Goal: Task Accomplishment & Management: Manage account settings

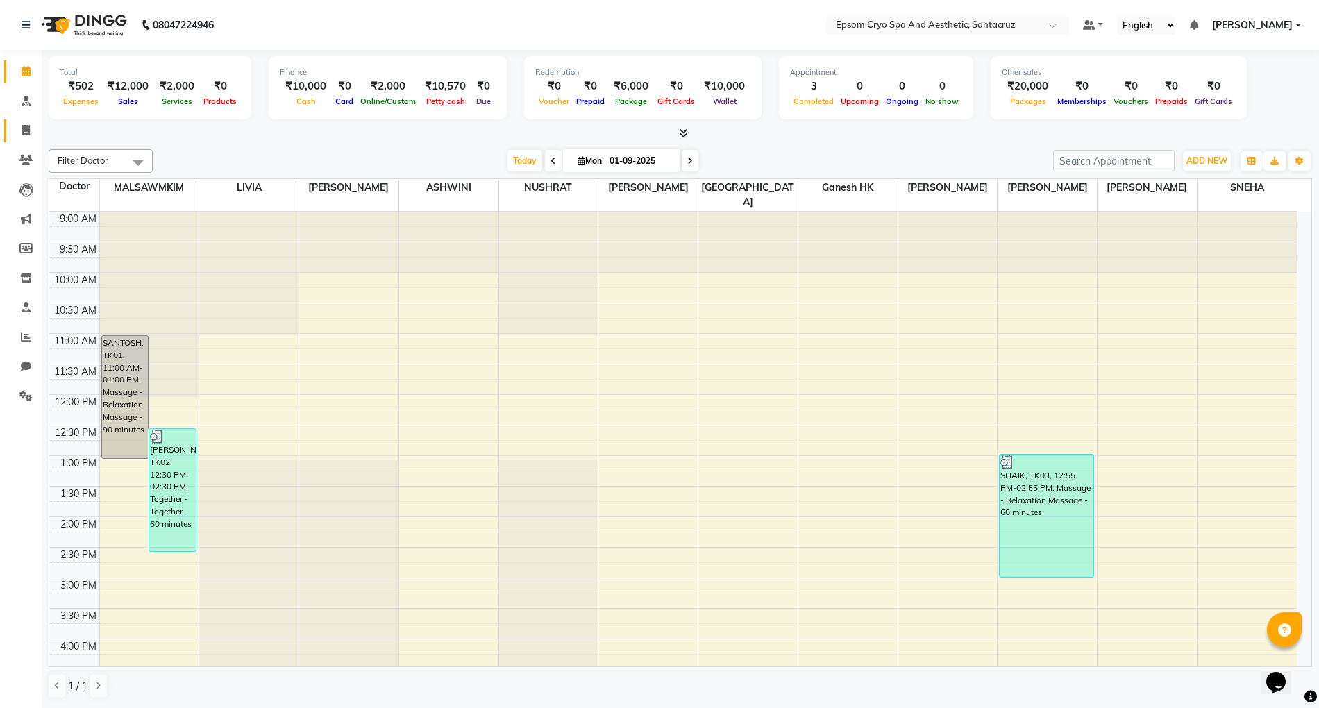
scroll to position [398, 0]
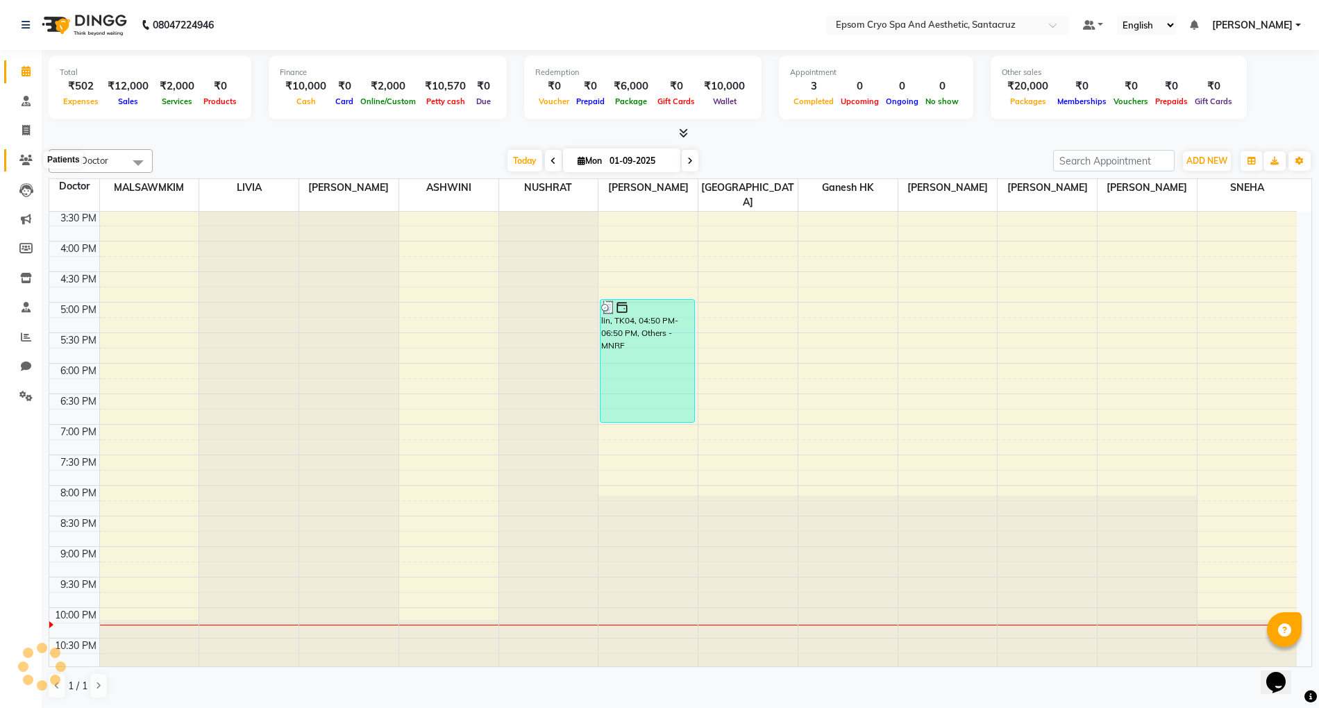
click at [24, 153] on span at bounding box center [26, 161] width 24 height 16
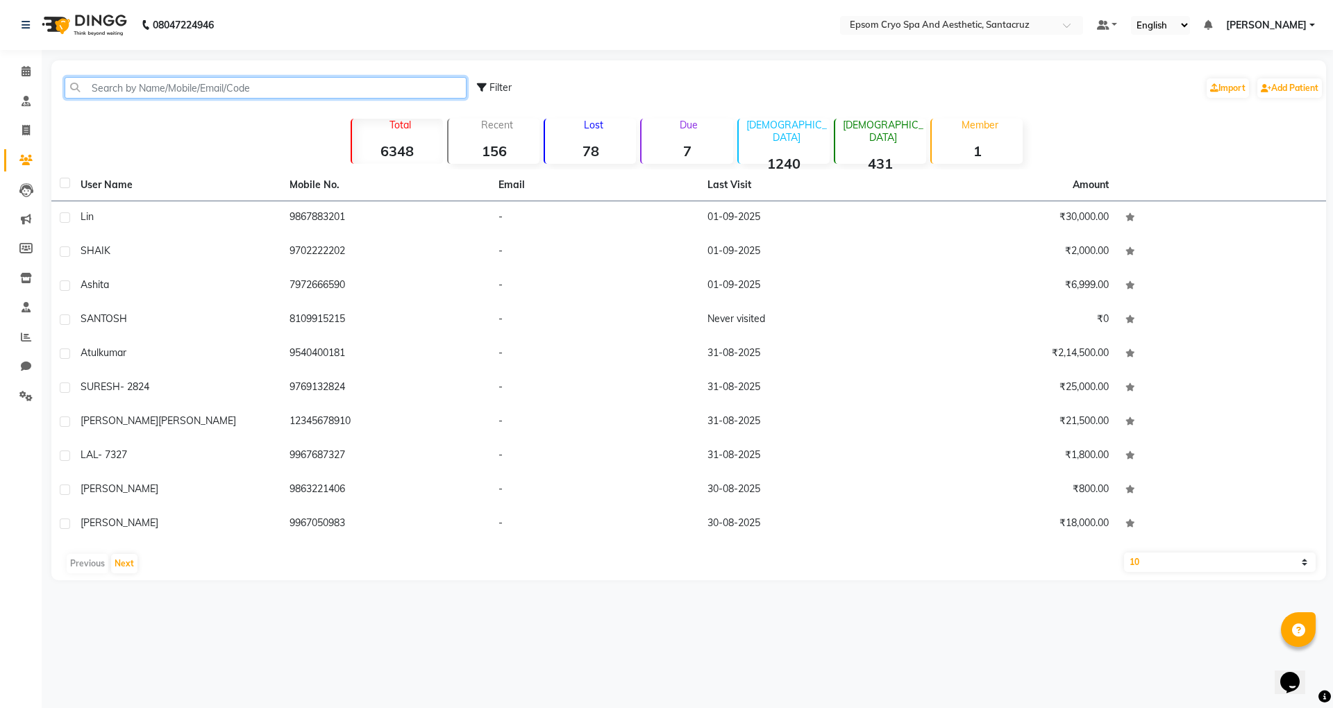
click at [135, 92] on input "text" at bounding box center [266, 88] width 402 height 22
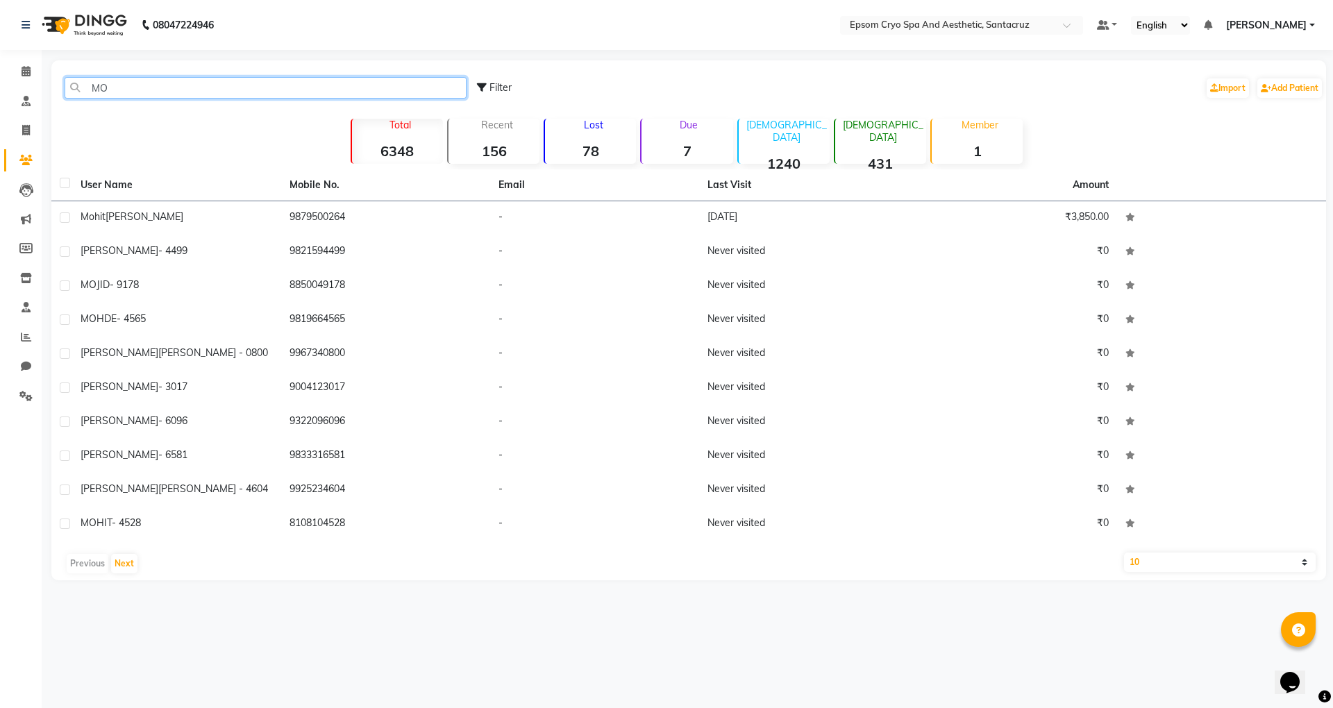
type input "M"
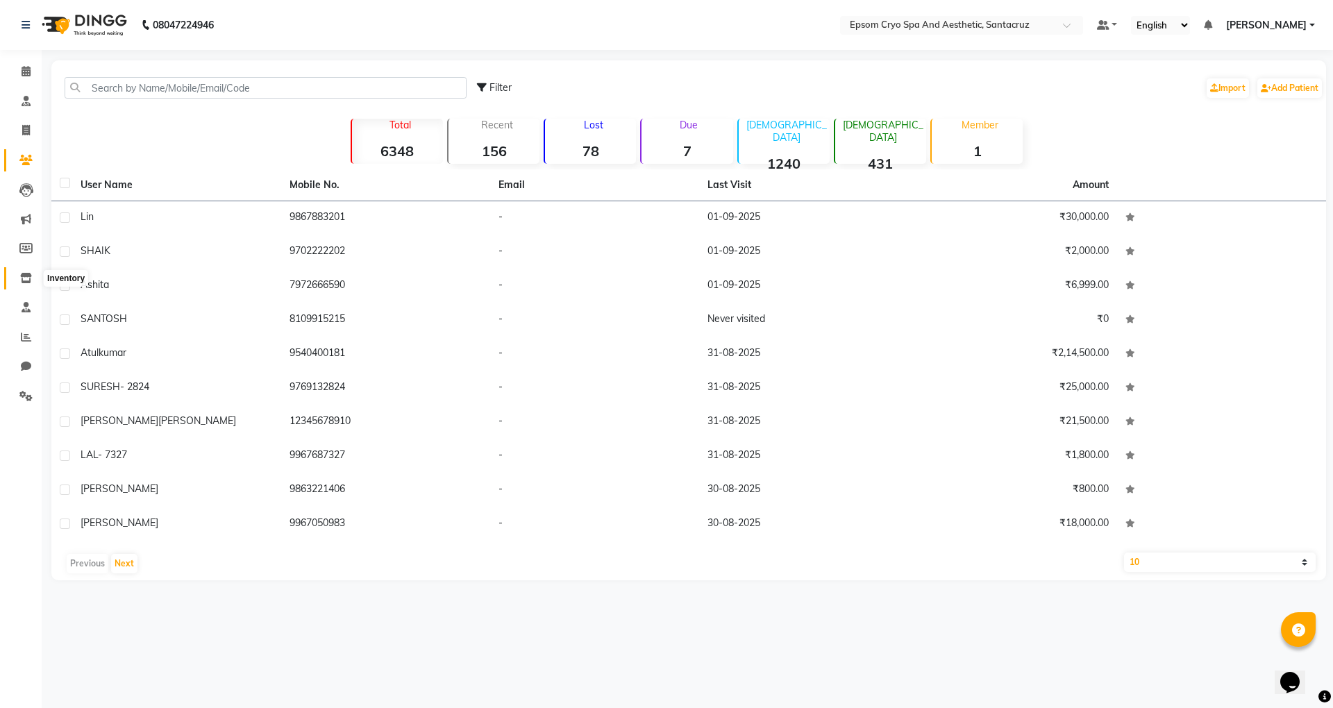
click at [20, 276] on icon at bounding box center [26, 278] width 12 height 10
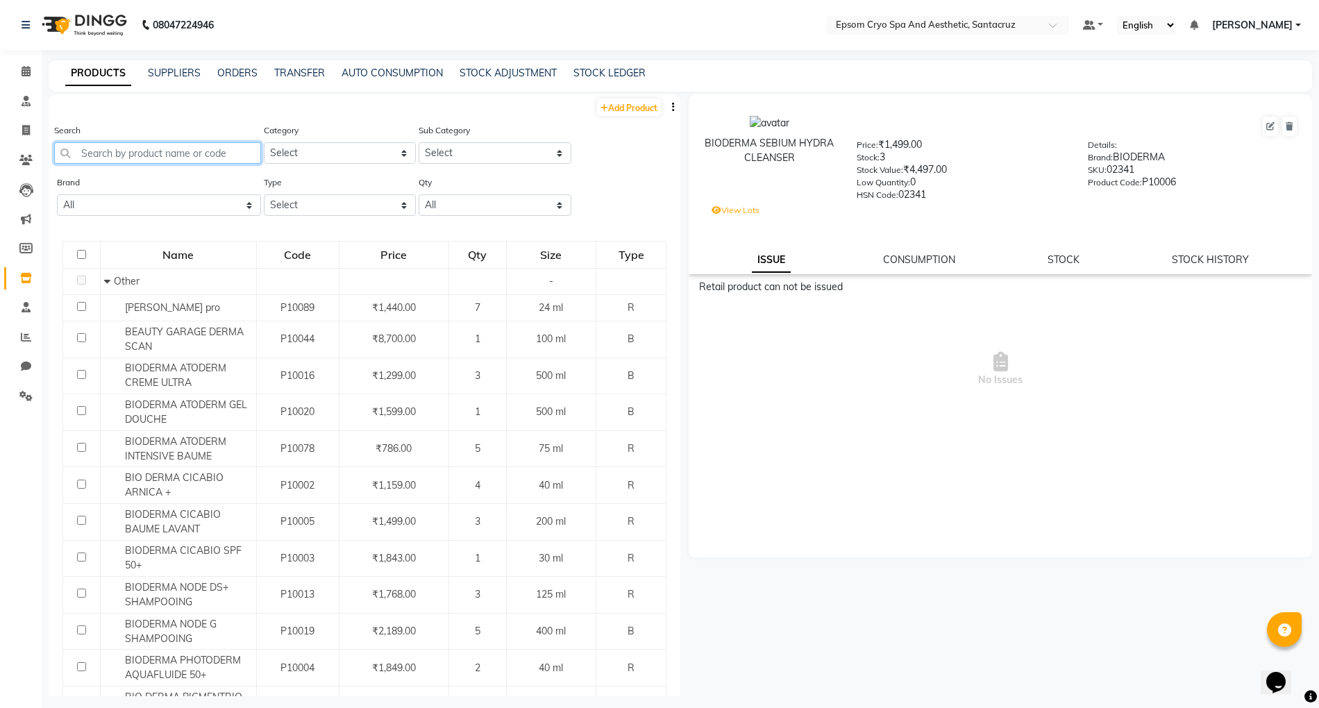
click at [148, 150] on input "text" at bounding box center [157, 153] width 207 height 22
click at [204, 143] on input "text" at bounding box center [157, 153] width 207 height 22
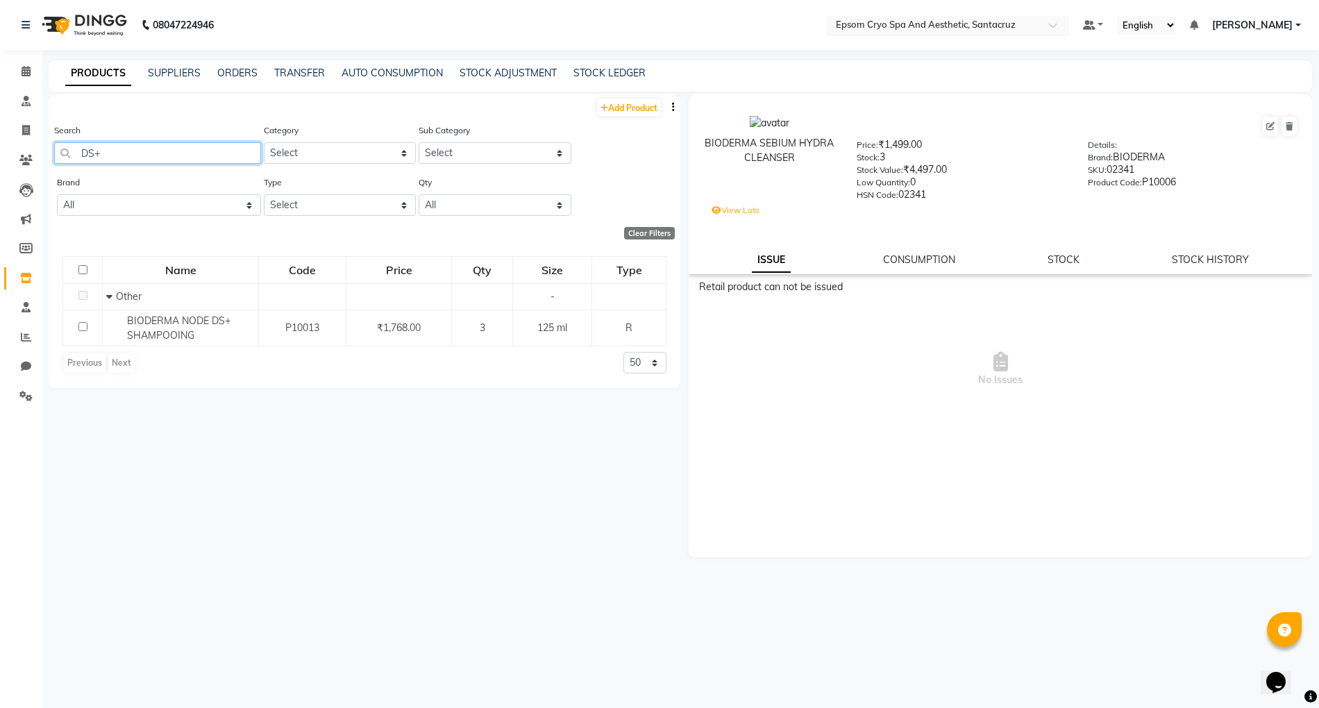
type input "DS+"
click at [23, 67] on icon at bounding box center [26, 71] width 9 height 10
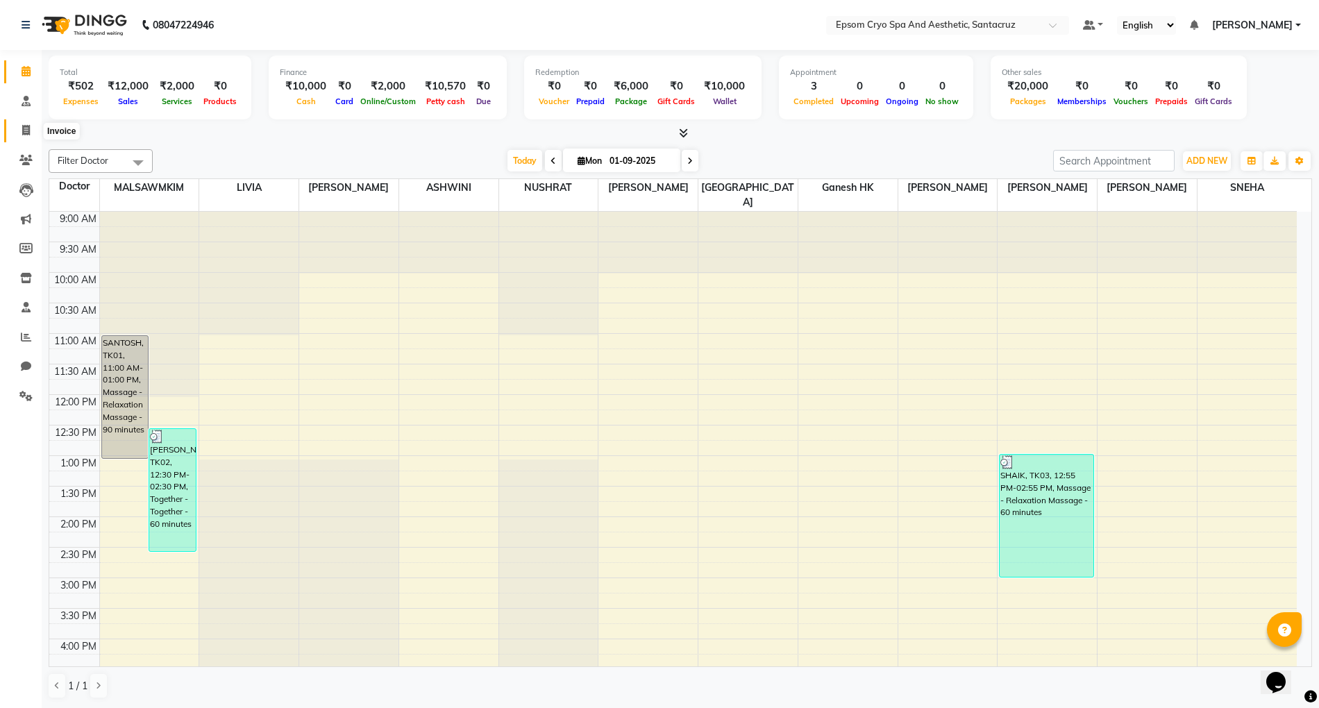
click at [28, 129] on icon at bounding box center [26, 130] width 8 height 10
select select "8028"
select select "service"
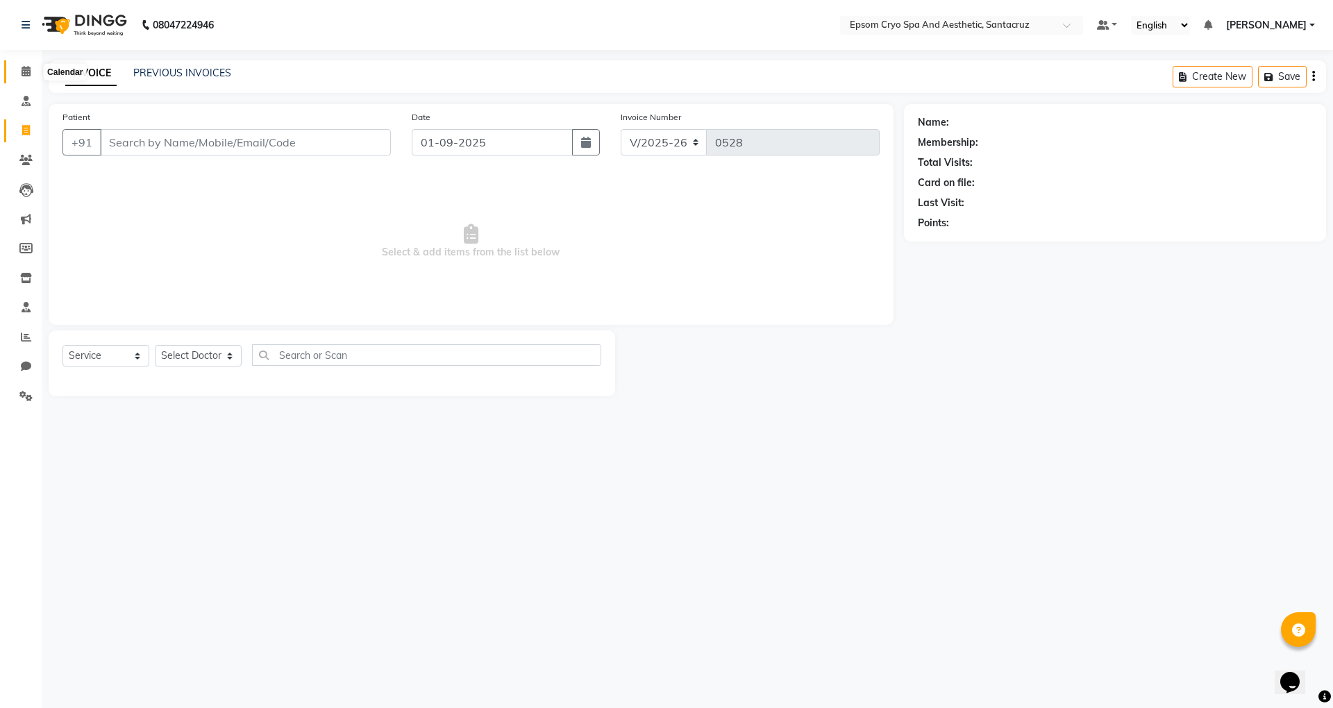
click at [22, 70] on icon at bounding box center [26, 71] width 9 height 10
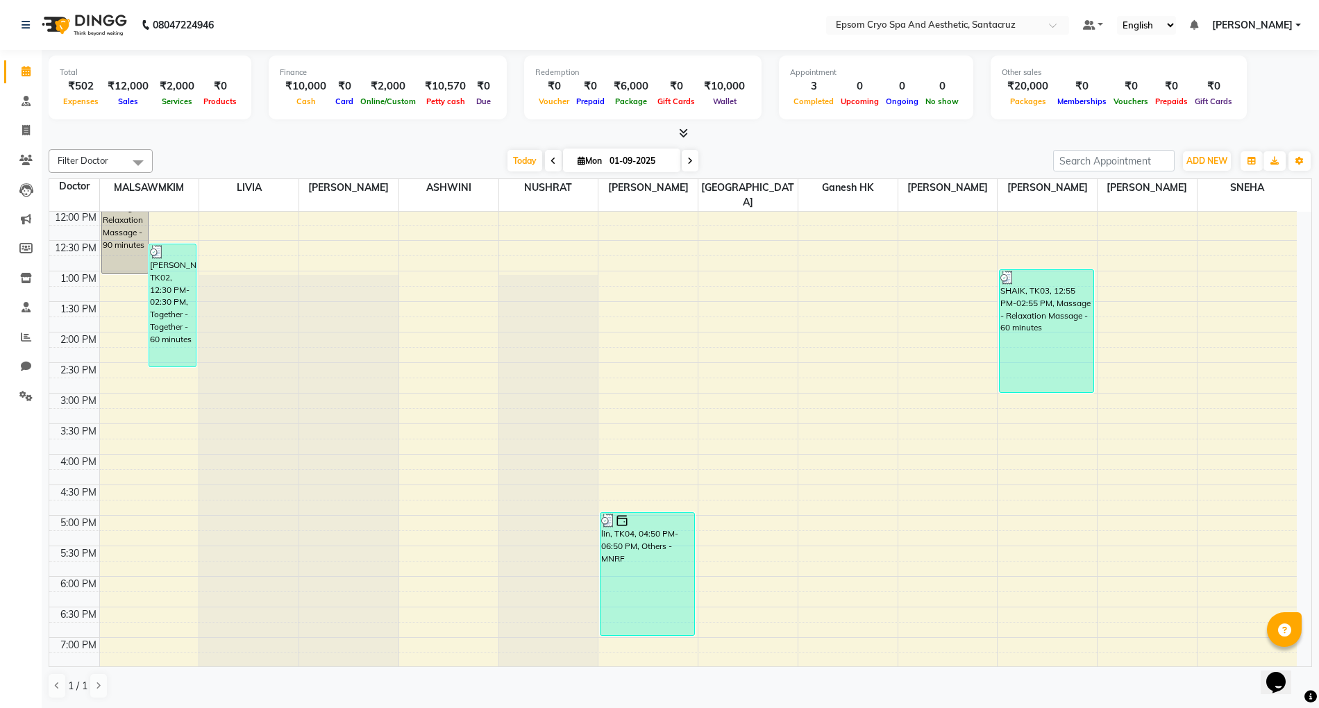
scroll to position [398, 0]
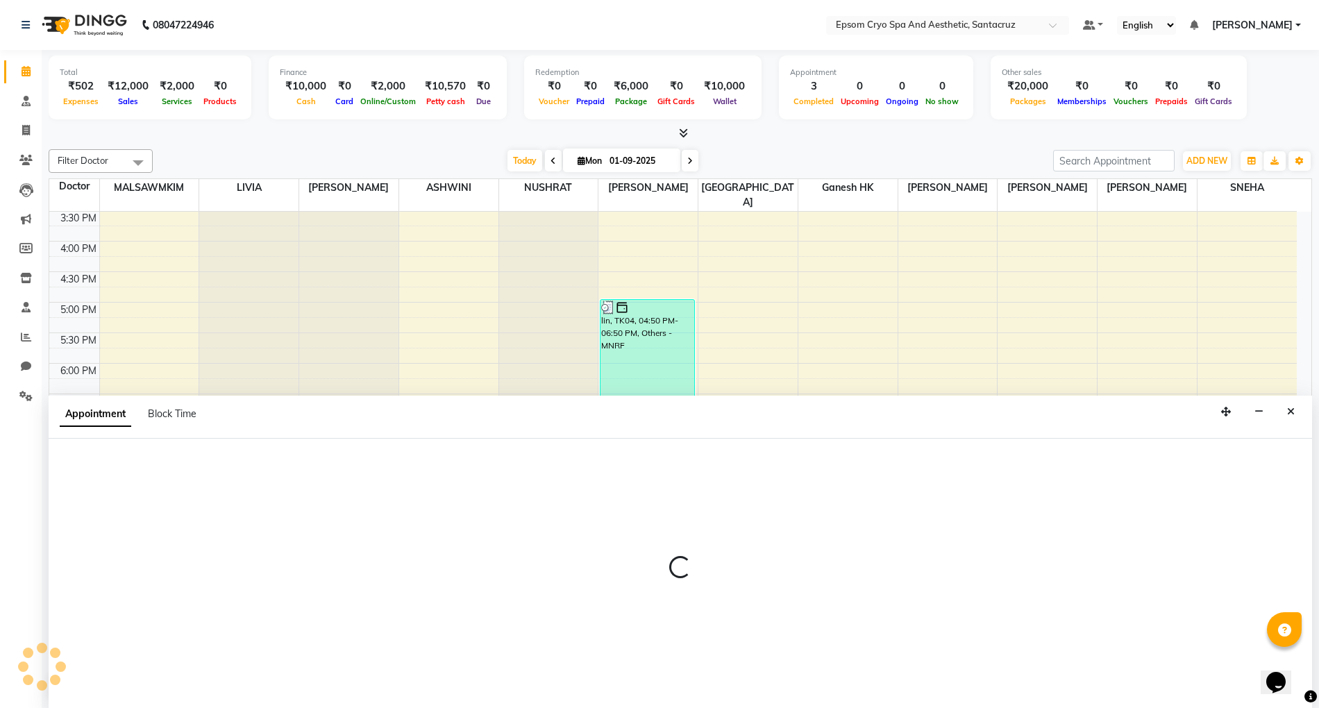
scroll to position [1, 0]
select select "72614"
select select "1305"
select select "tentative"
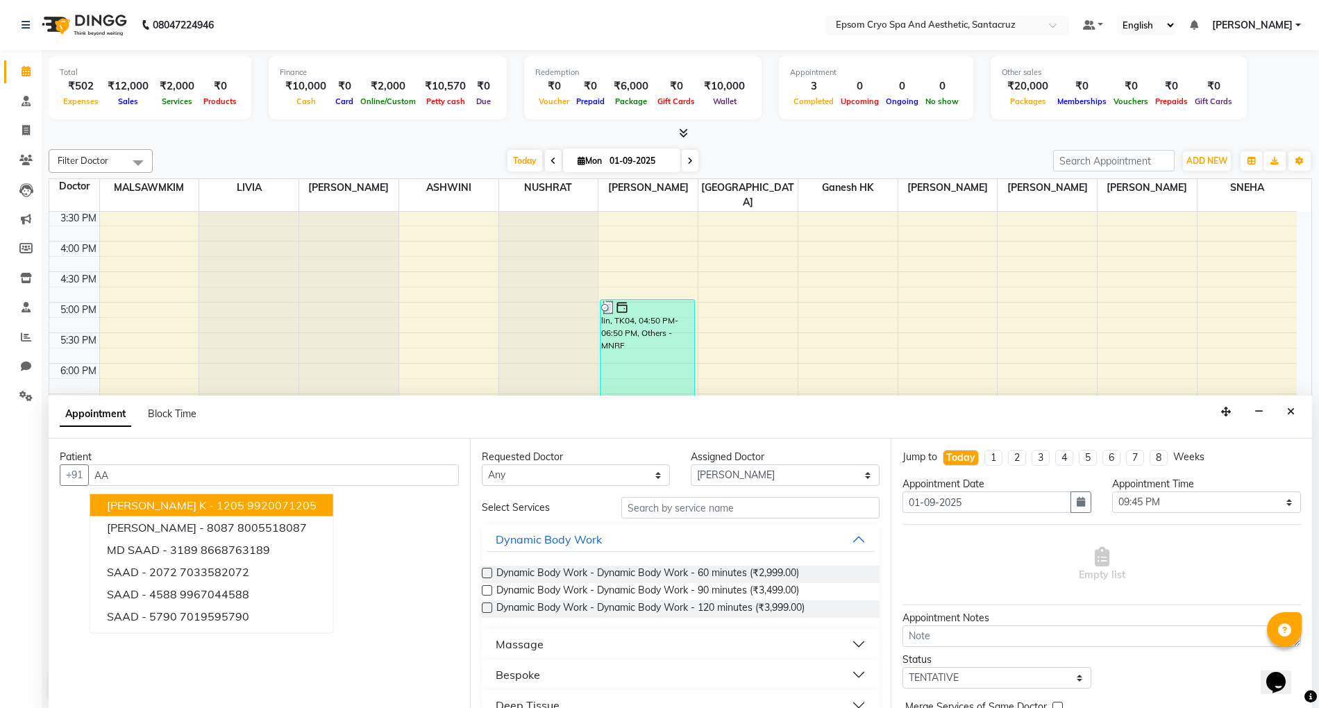
type input "A"
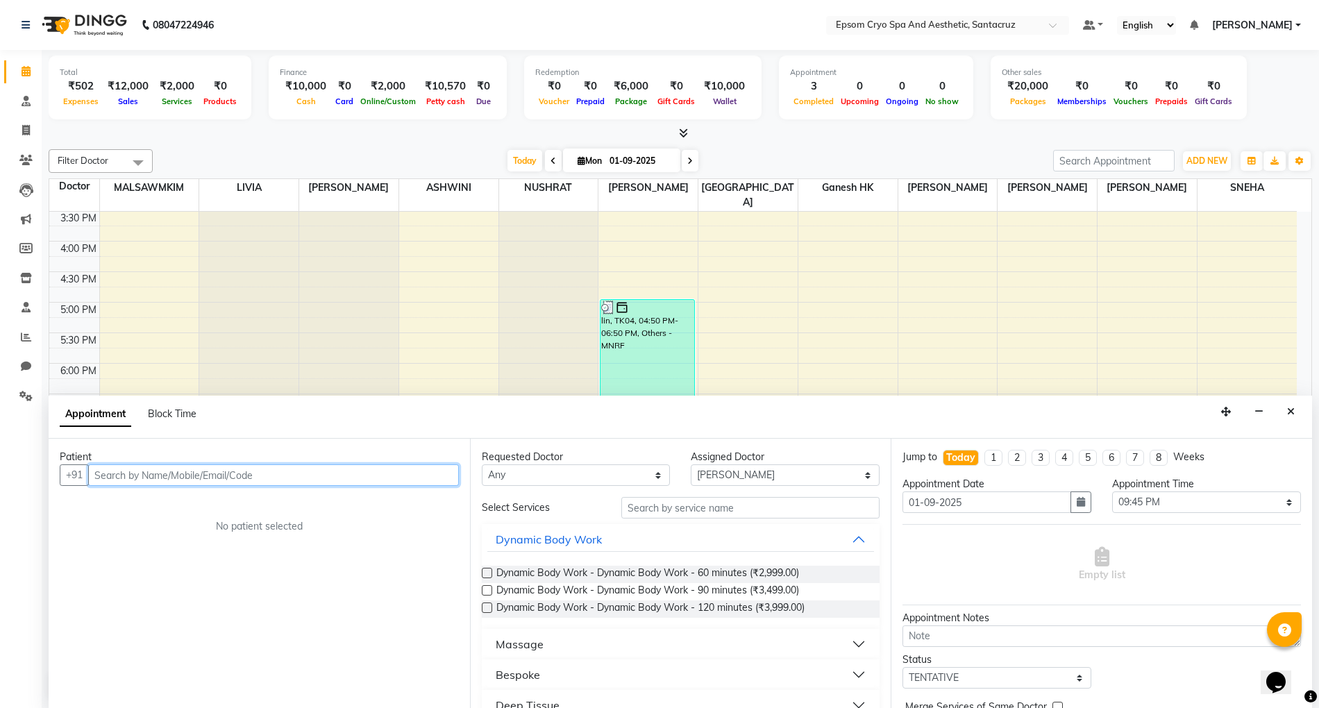
type input "9"
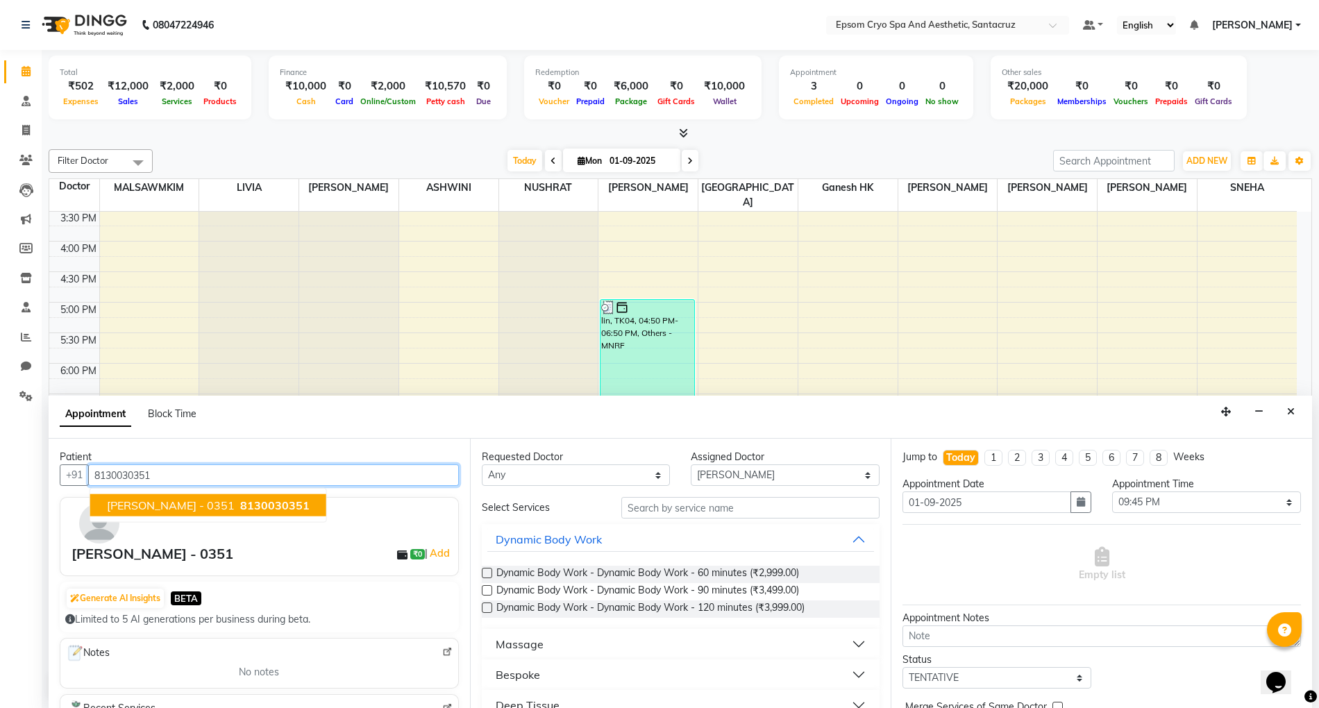
type input "8130030351"
click at [158, 504] on span "[PERSON_NAME] - 0351" at bounding box center [171, 506] width 128 height 14
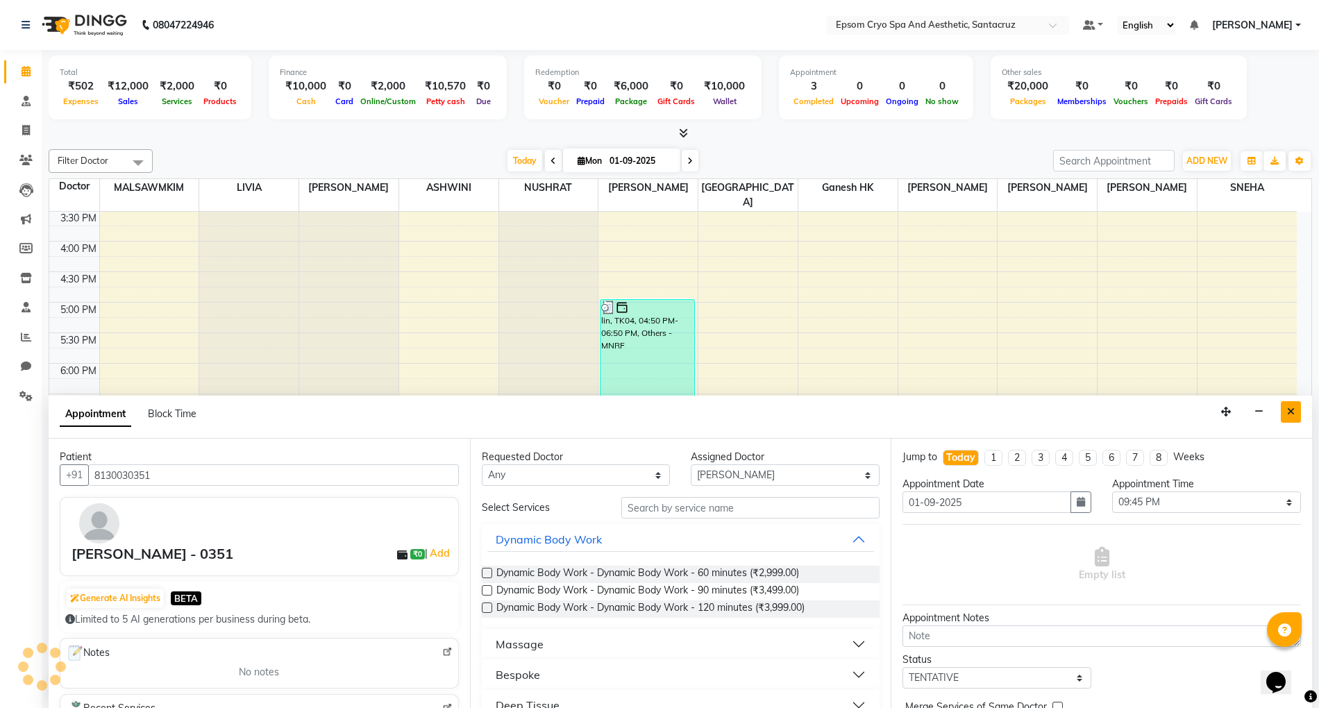
click at [1290, 408] on icon "Close" at bounding box center [1291, 412] width 8 height 10
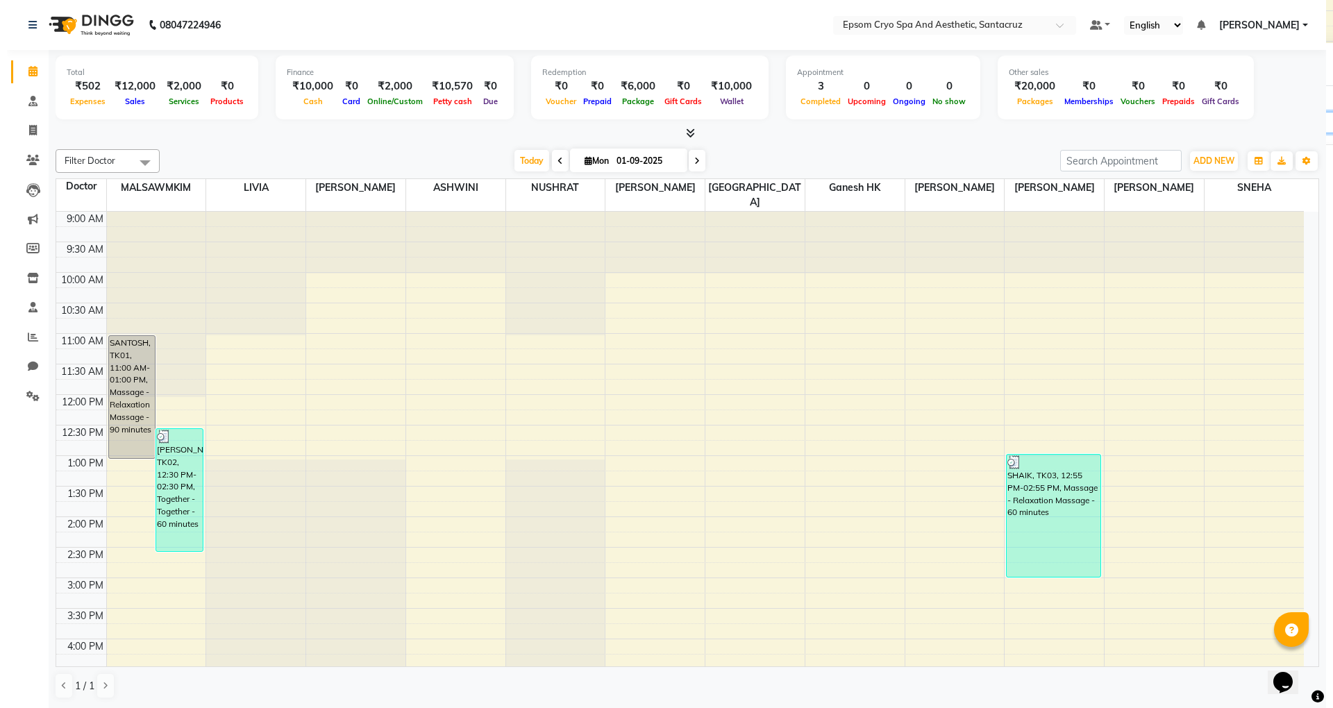
scroll to position [0, 0]
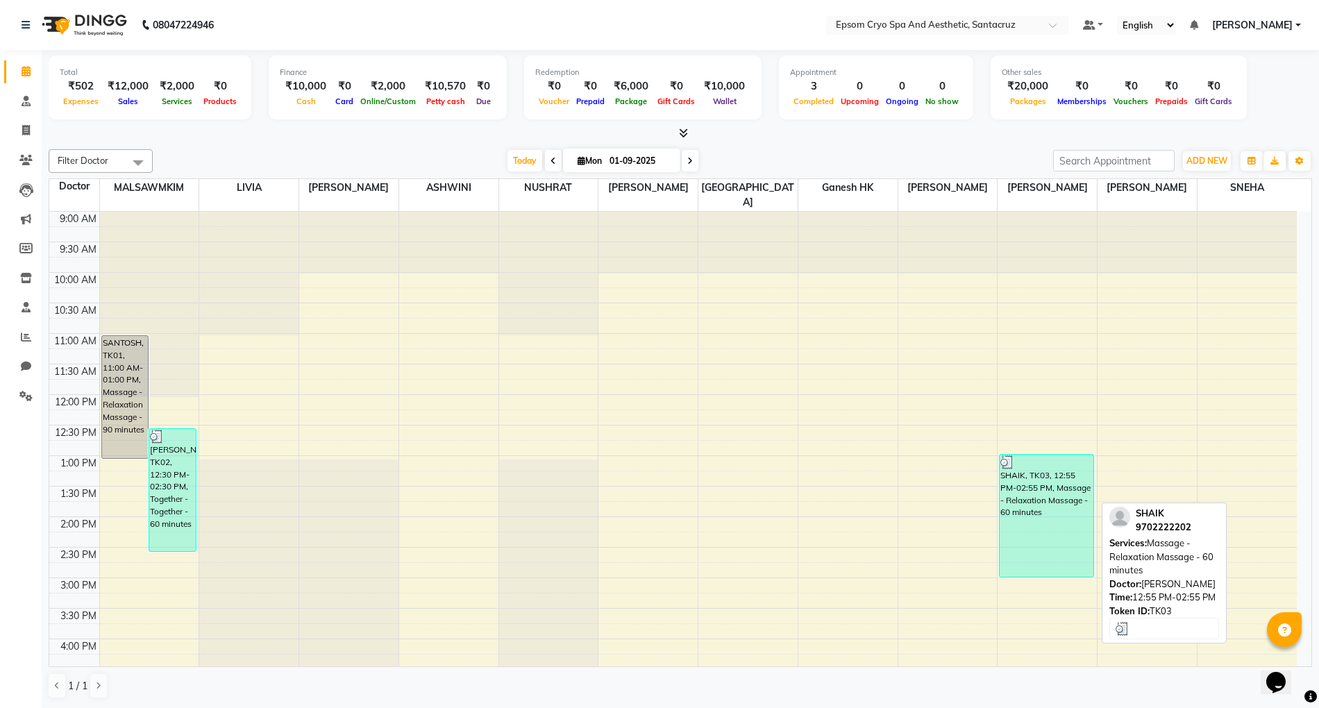
click at [1011, 478] on div "SHAIK, TK03, 12:55 PM-02:55 PM, Massage - Relaxation Massage - 60 minutes" at bounding box center [1047, 516] width 94 height 122
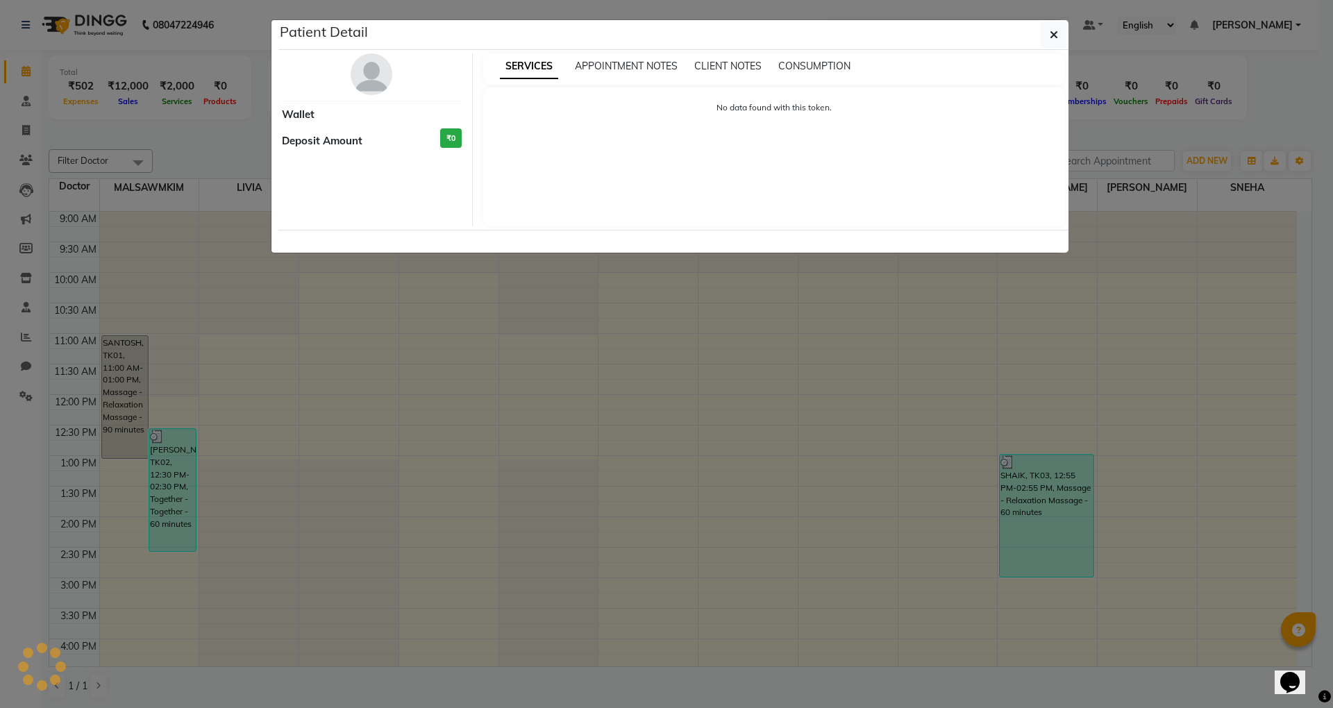
select select "3"
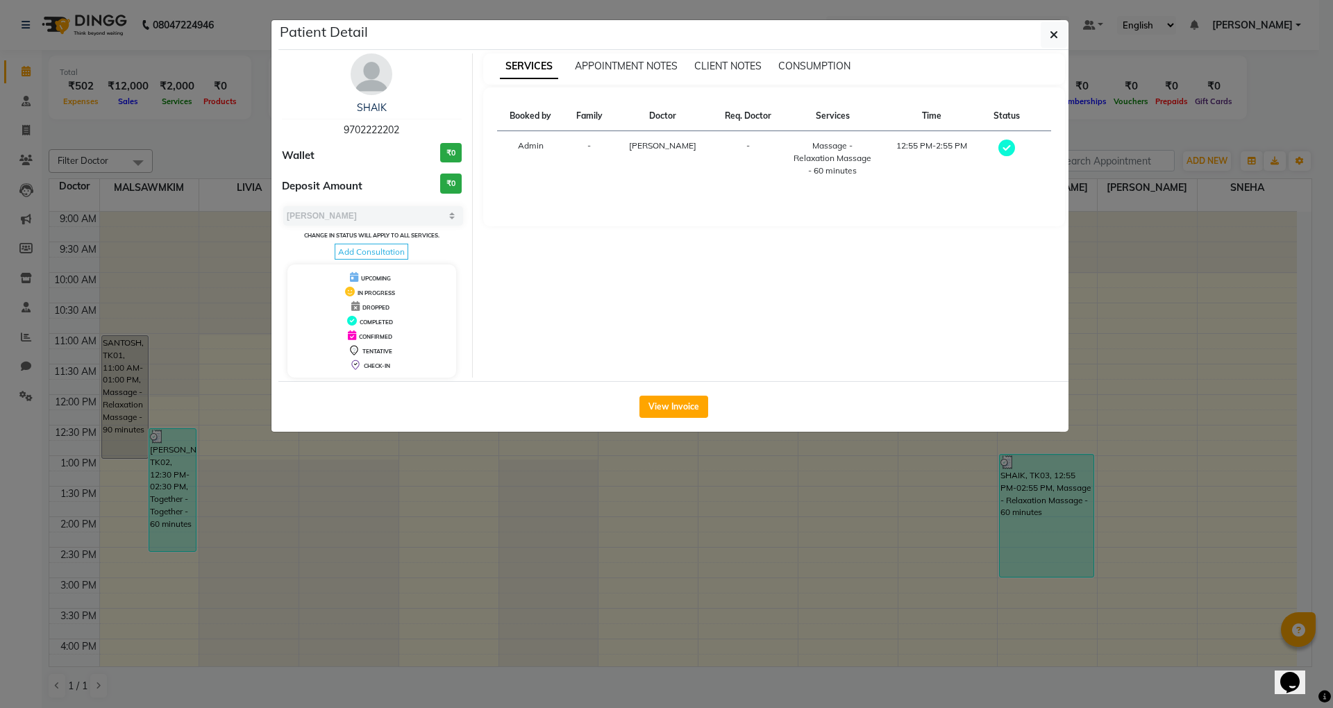
drag, startPoint x: 340, startPoint y: 126, endPoint x: 426, endPoint y: 125, distance: 86.1
click at [426, 125] on div "SHAIK 9702222202" at bounding box center [372, 119] width 180 height 37
copy span "9702222202"
click at [667, 408] on button "View Invoice" at bounding box center [673, 407] width 69 height 22
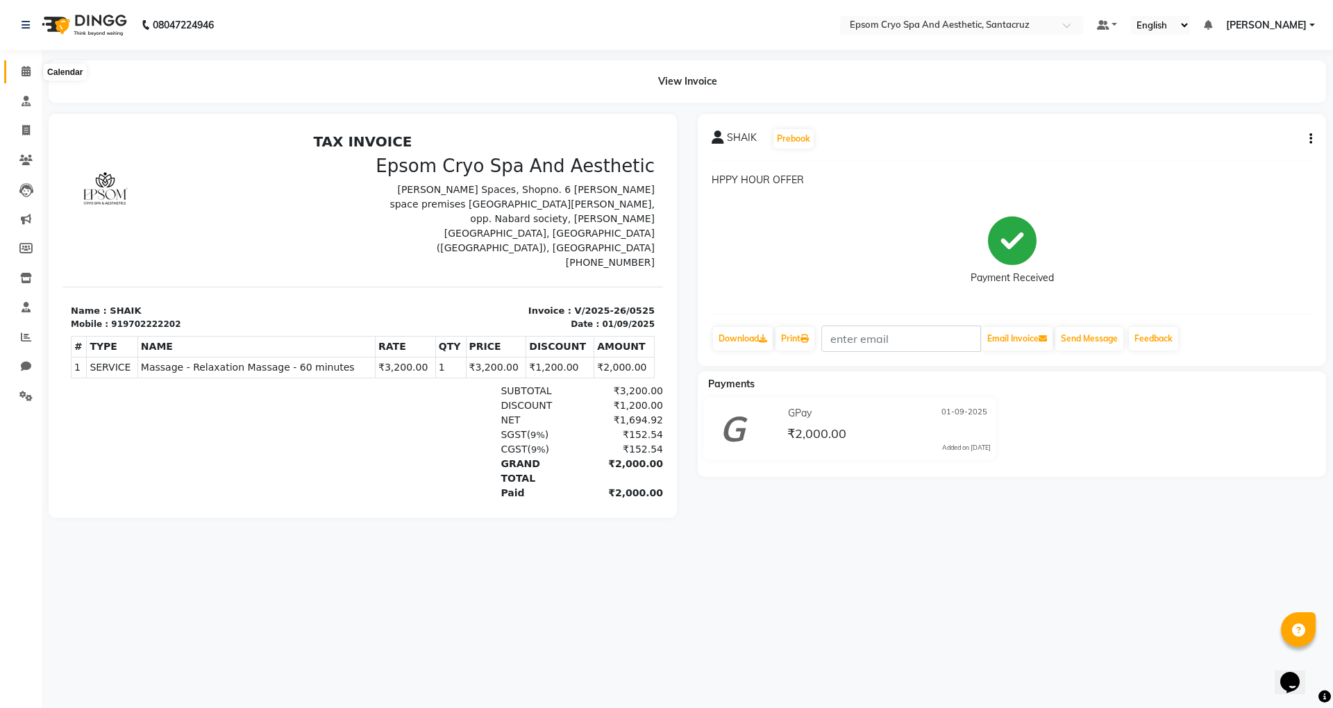
click at [28, 74] on icon at bounding box center [26, 71] width 9 height 10
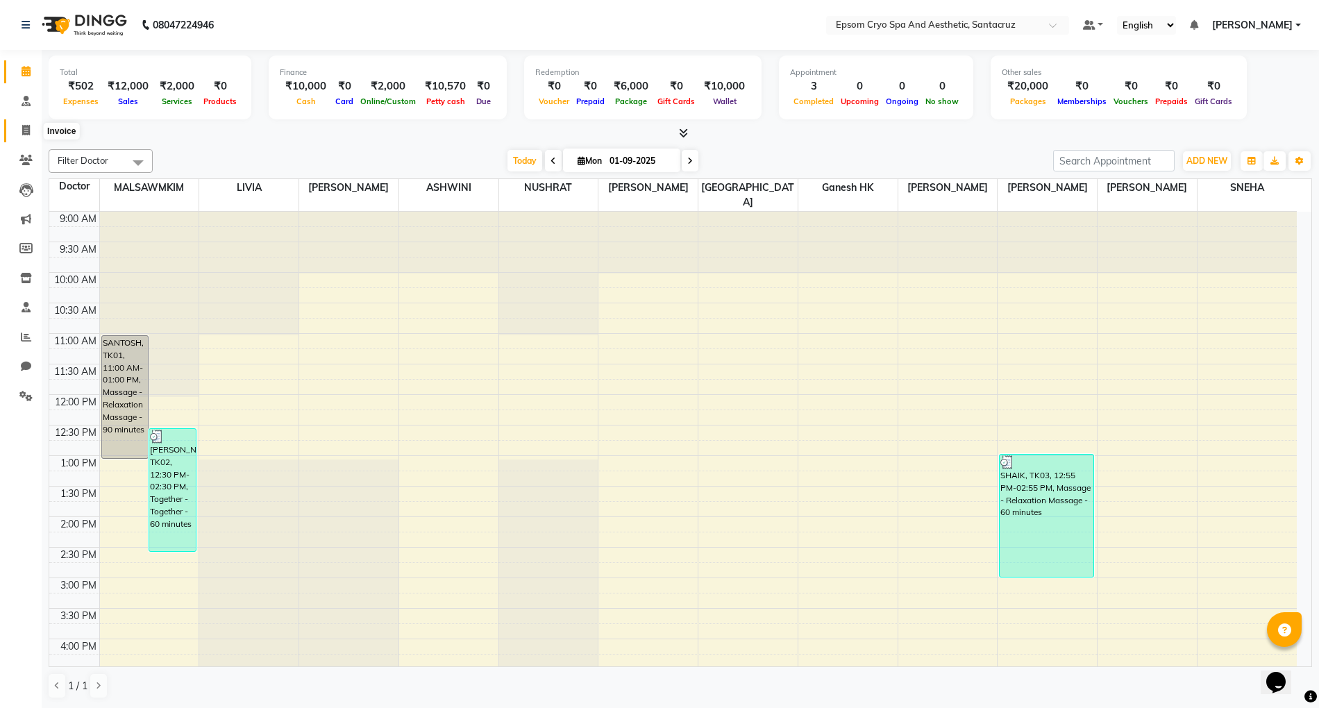
click at [29, 128] on icon at bounding box center [26, 130] width 8 height 10
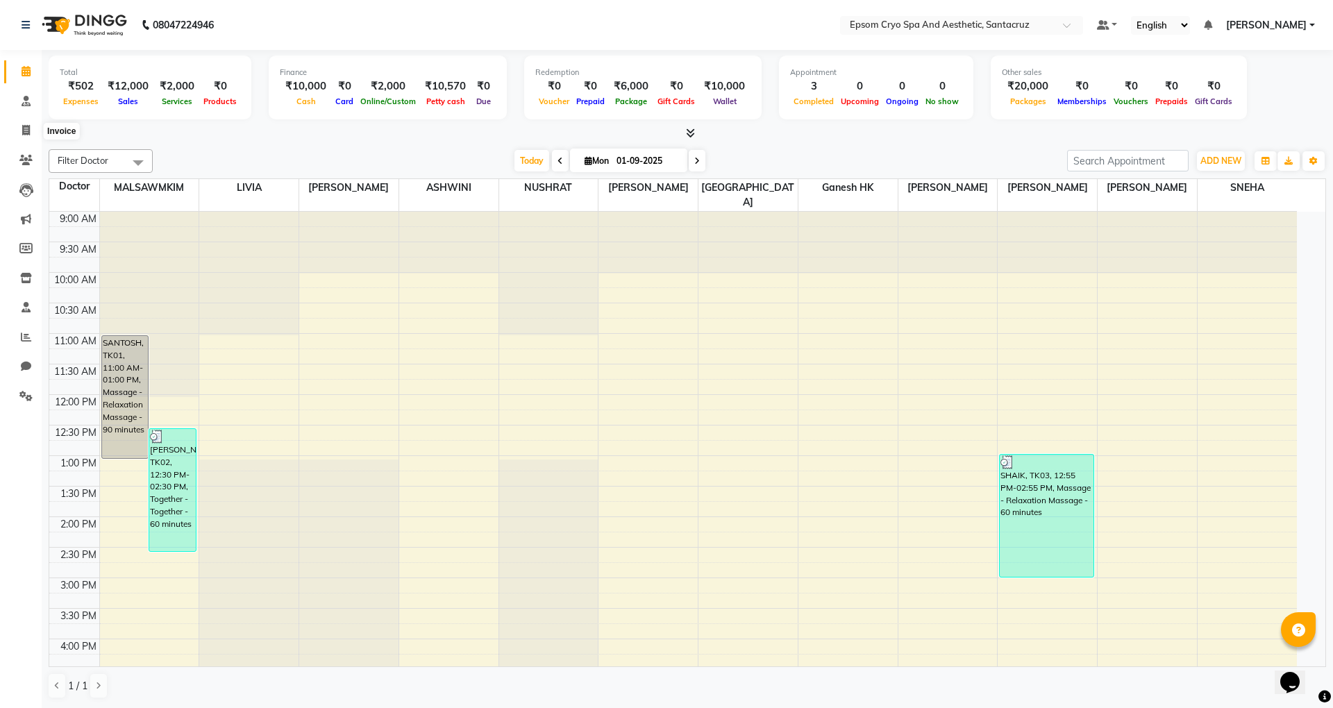
select select "service"
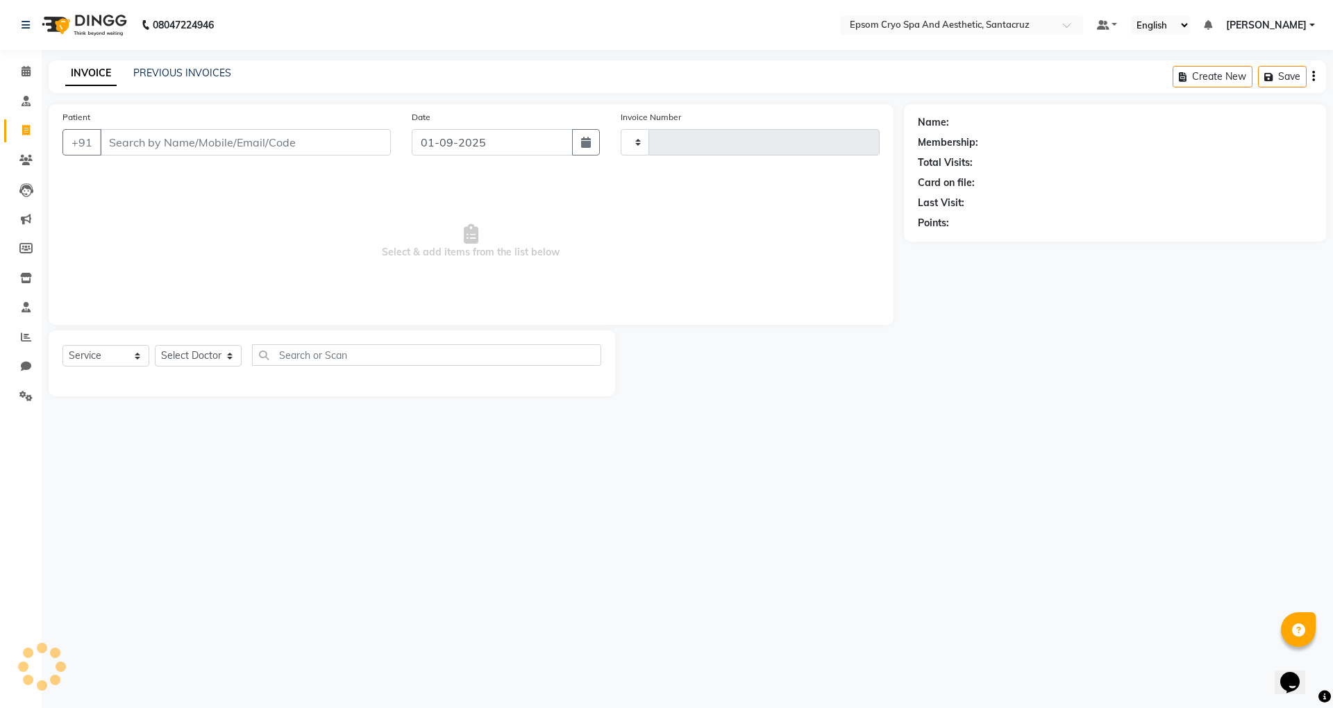
type input "0528"
select select "8028"
click at [147, 137] on input "Patient" at bounding box center [245, 142] width 291 height 26
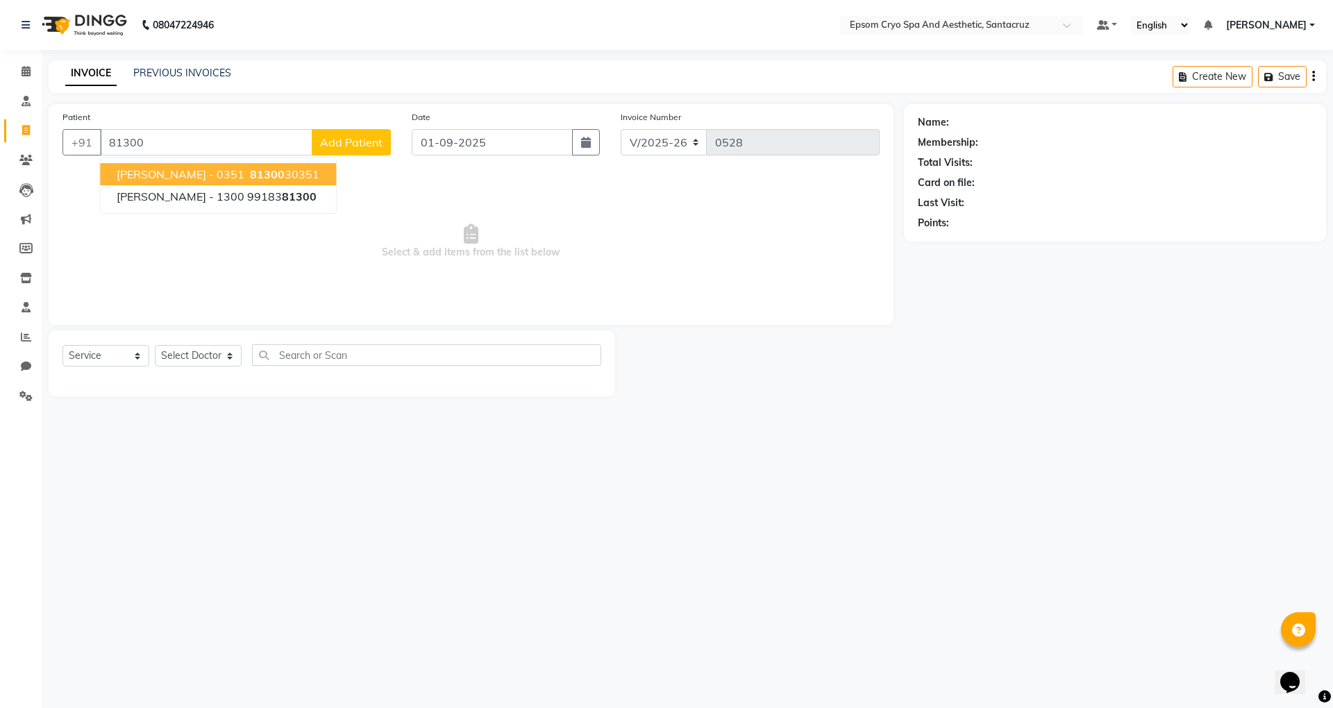
click at [167, 172] on span "[PERSON_NAME] - 0351" at bounding box center [181, 174] width 128 height 14
type input "8130030351"
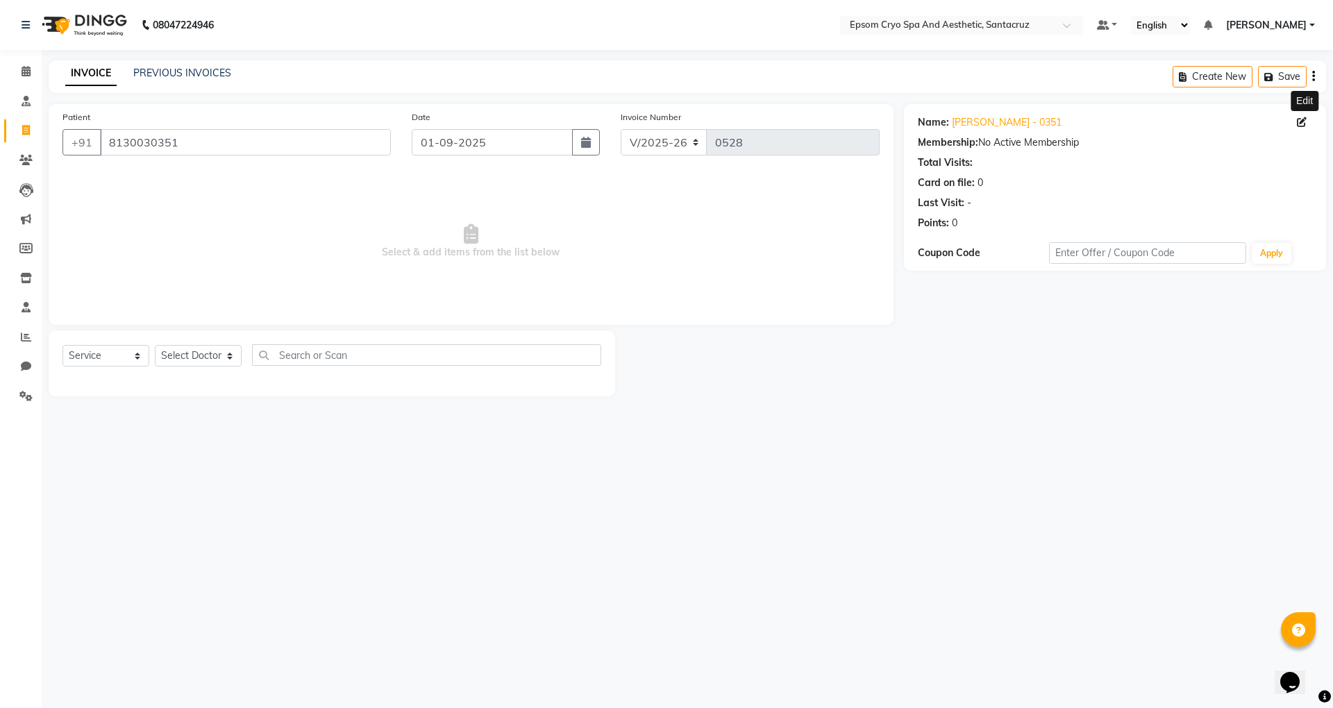
click at [1305, 117] on icon at bounding box center [1302, 122] width 10 height 10
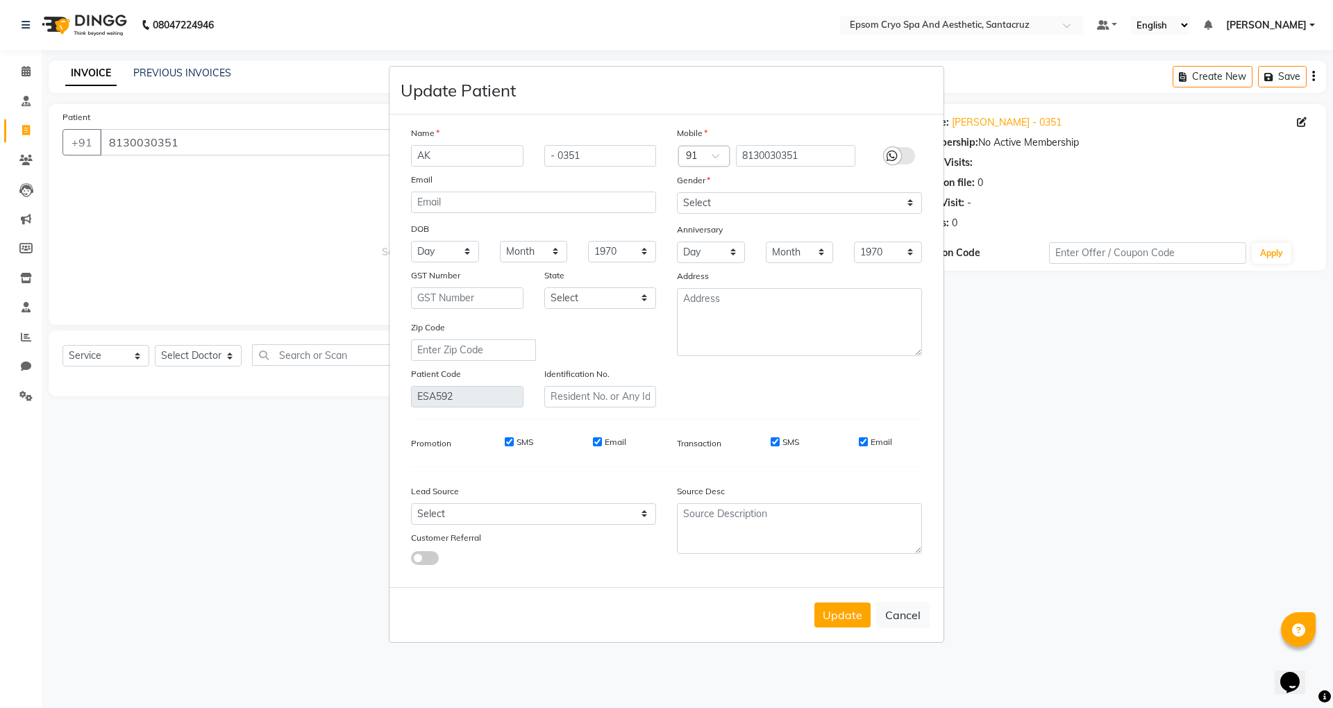
type input "A"
type input "[PERSON_NAME]"
click at [837, 612] on button "Update" at bounding box center [842, 615] width 56 height 25
click at [737, 208] on select "Select [DEMOGRAPHIC_DATA] [DEMOGRAPHIC_DATA] Other Prefer Not To Say" at bounding box center [799, 203] width 245 height 22
select select "[DEMOGRAPHIC_DATA]"
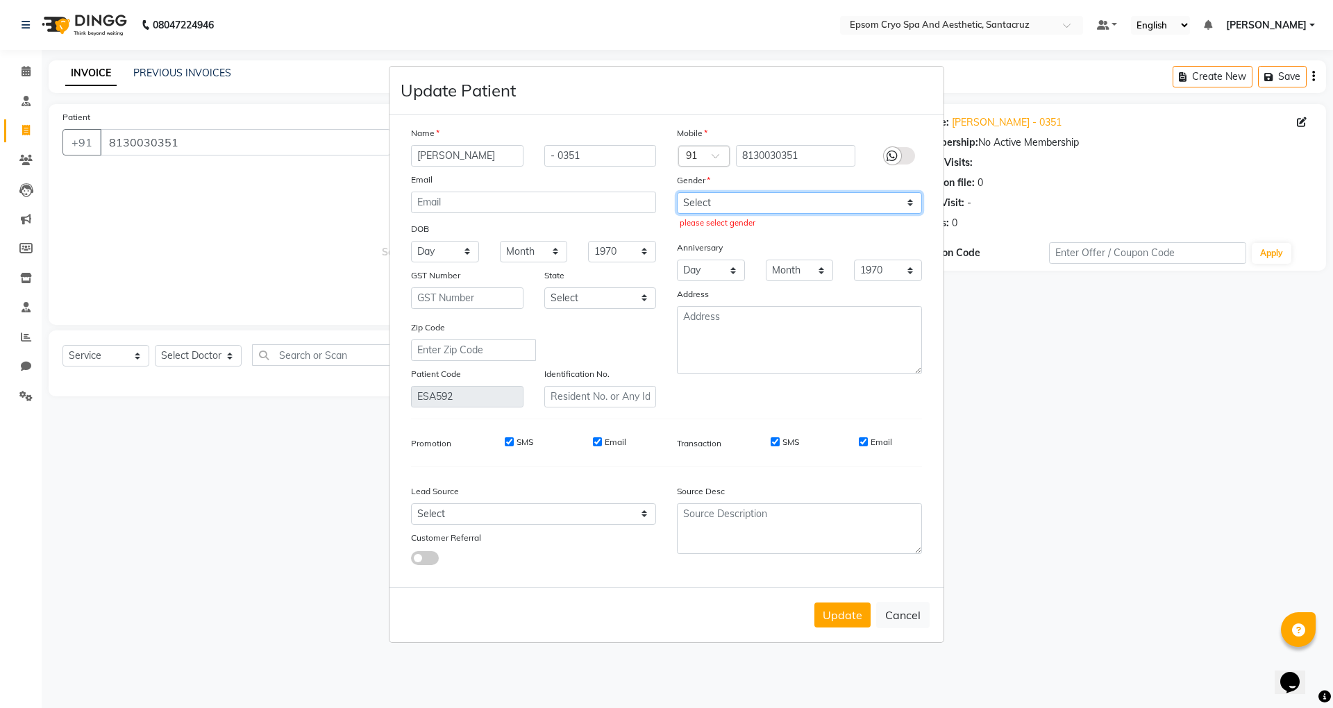
click at [677, 193] on select "Select [DEMOGRAPHIC_DATA] [DEMOGRAPHIC_DATA] Other Prefer Not To Say" at bounding box center [799, 203] width 245 height 22
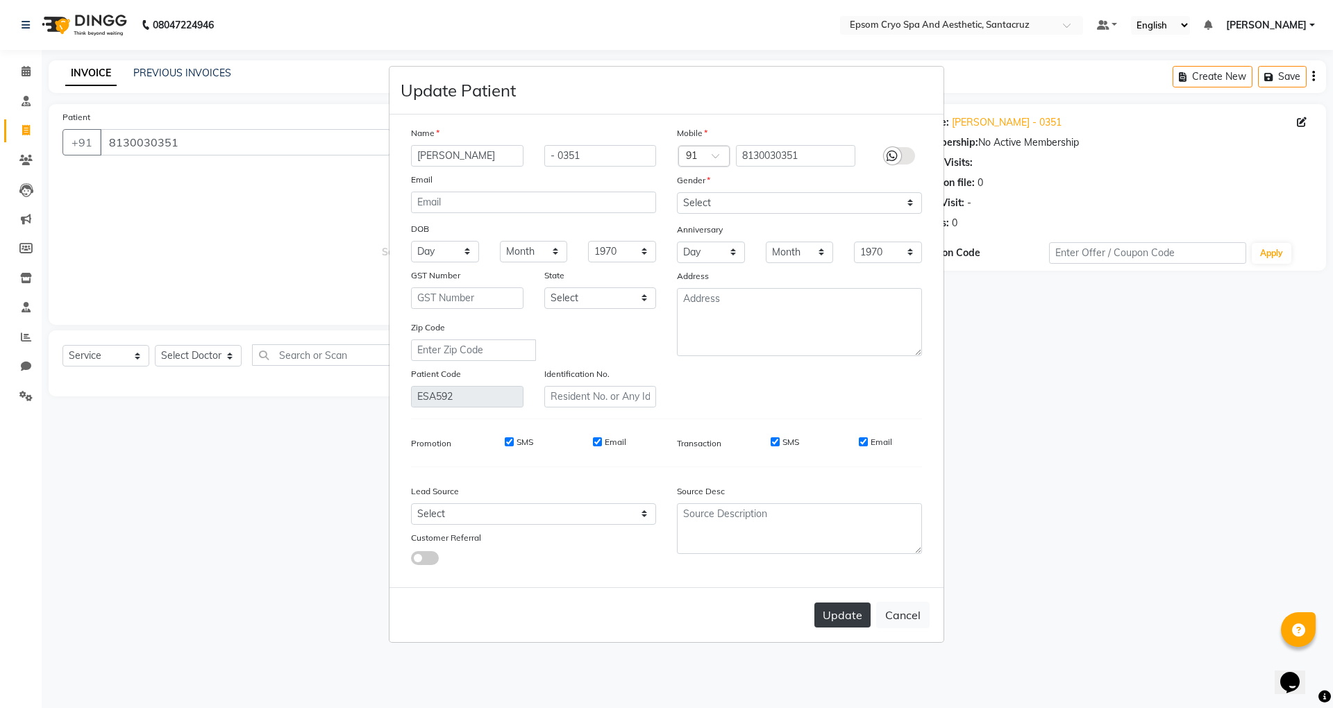
click at [832, 605] on button "Update" at bounding box center [842, 615] width 56 height 25
select select
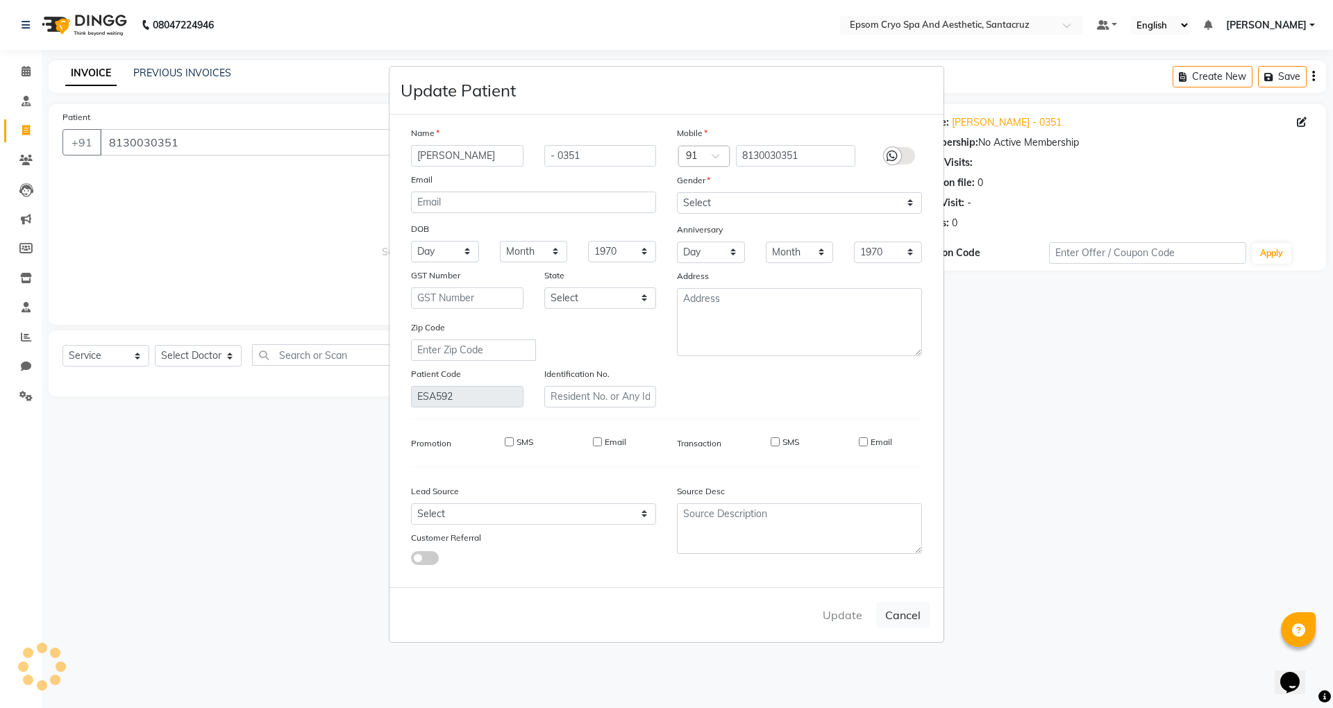
select select
checkbox input "false"
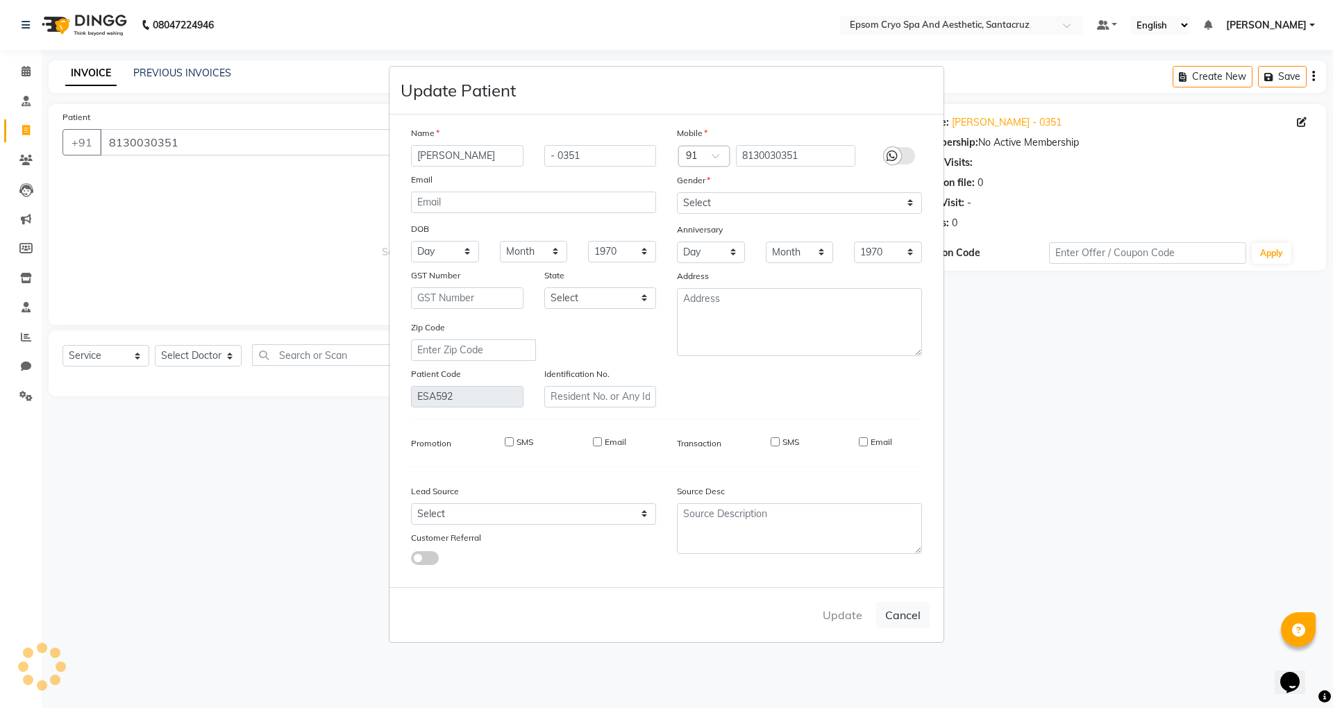
checkbox input "false"
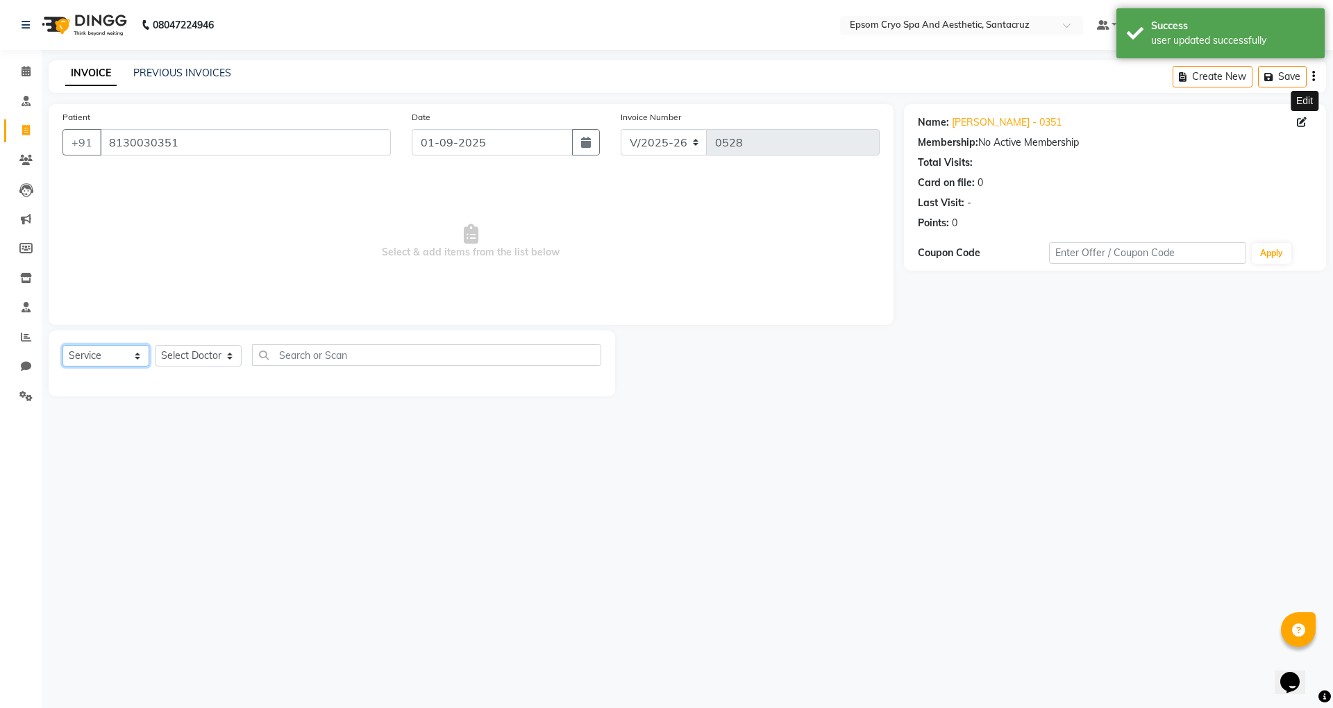
click at [86, 358] on select "Select Service Product Membership Package Voucher Prepaid Gift Card" at bounding box center [105, 356] width 87 height 22
click at [62, 345] on select "Select Service Product Membership Package Voucher Prepaid Gift Card" at bounding box center [105, 356] width 87 height 22
click at [192, 362] on select "Select Doctor [PERSON_NAME] [PERSON_NAME] [PERSON_NAME] [PERSON_NAME] Ganesh HK…" at bounding box center [198, 356] width 87 height 22
select select "72611"
click at [155, 345] on select "Select Doctor [PERSON_NAME] [PERSON_NAME] [PERSON_NAME] [PERSON_NAME] Ganesh HK…" at bounding box center [198, 356] width 87 height 22
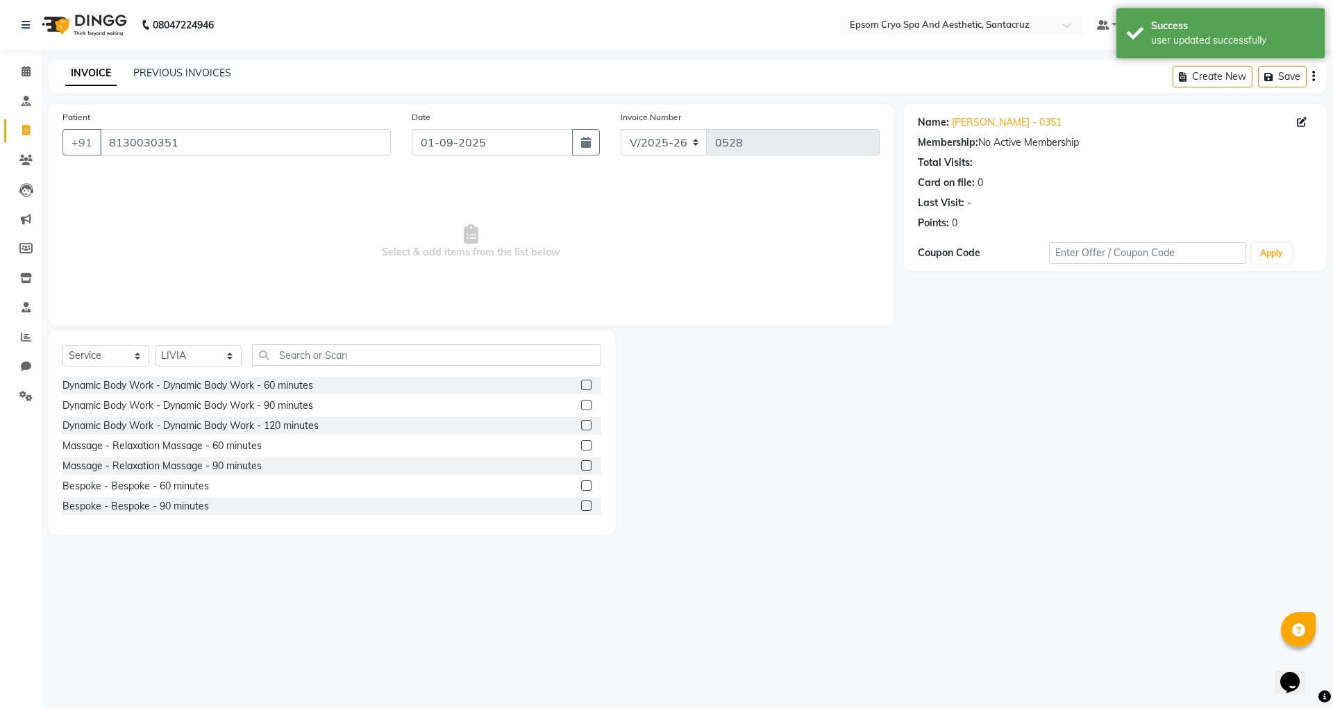
click at [581, 447] on label at bounding box center [586, 445] width 10 height 10
click at [581, 447] on input "checkbox" at bounding box center [585, 446] width 9 height 9
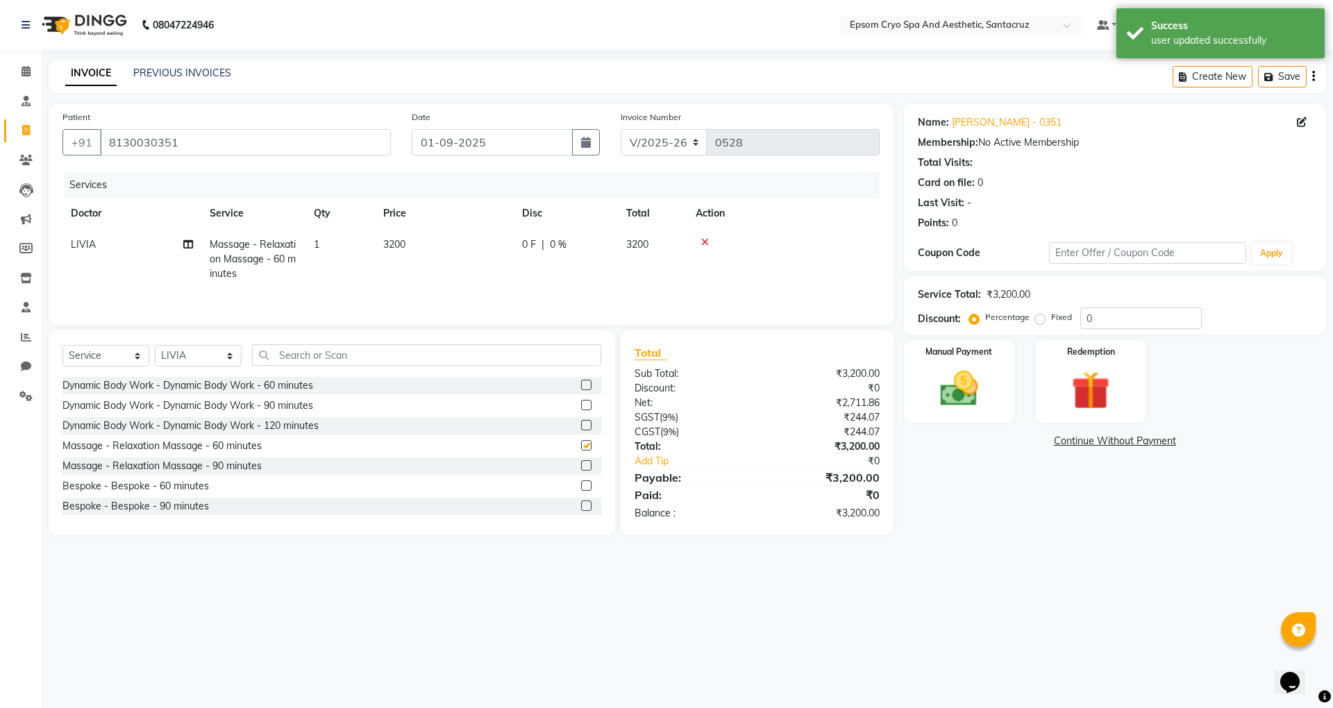
checkbox input "false"
click at [534, 244] on span "0 F" at bounding box center [529, 244] width 14 height 15
select select "72611"
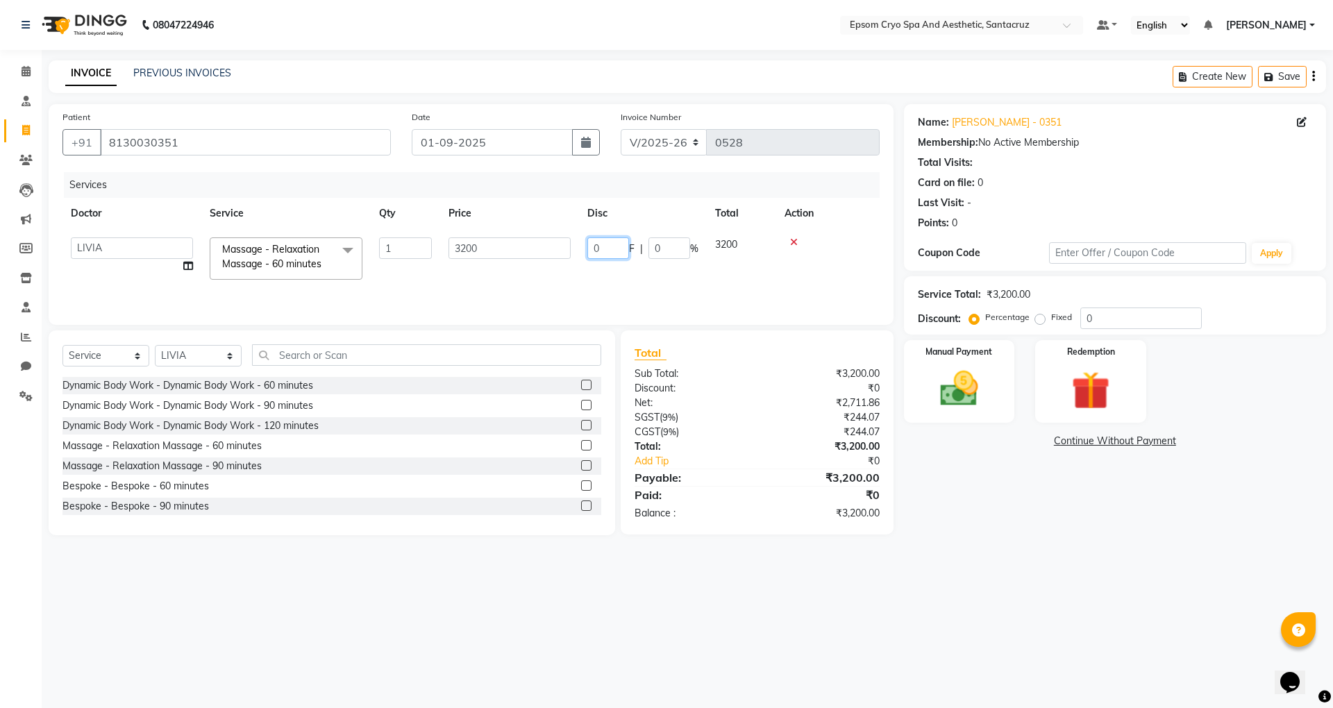
click at [607, 244] on input "0" at bounding box center [608, 248] width 42 height 22
type input "1200"
click at [600, 282] on td "1200 F | 0 %" at bounding box center [643, 258] width 128 height 59
select select "72611"
click at [581, 390] on label at bounding box center [586, 385] width 10 height 10
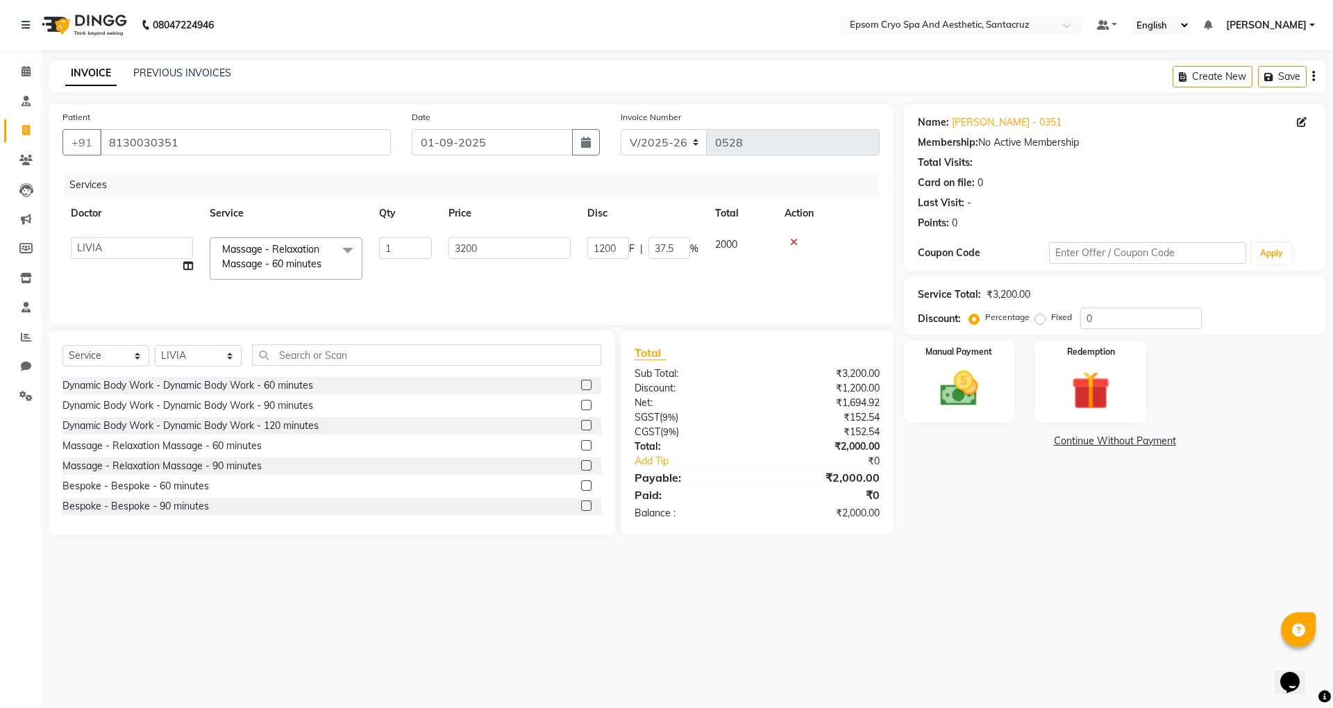
click at [581, 390] on input "checkbox" at bounding box center [585, 385] width 9 height 9
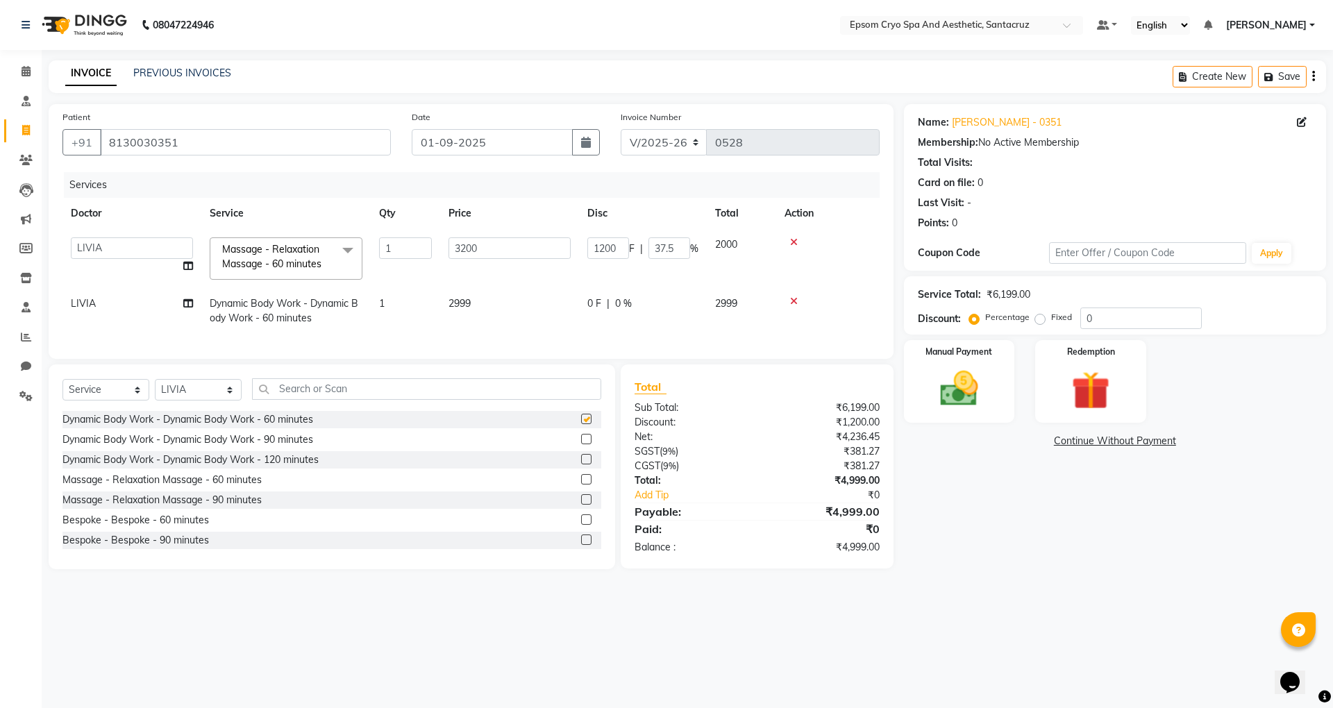
checkbox input "false"
click at [589, 301] on span "0 F" at bounding box center [594, 303] width 14 height 15
select select "72611"
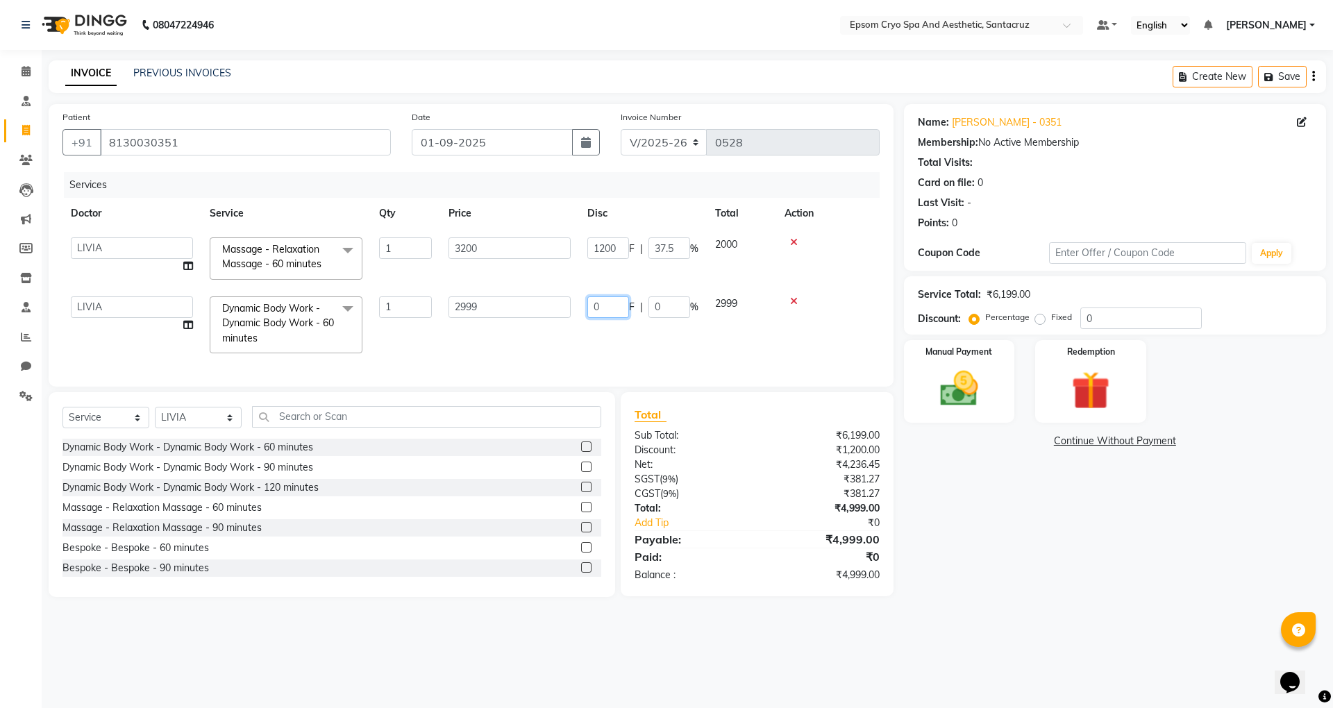
click at [605, 307] on input "0" at bounding box center [608, 307] width 42 height 22
type input "1199"
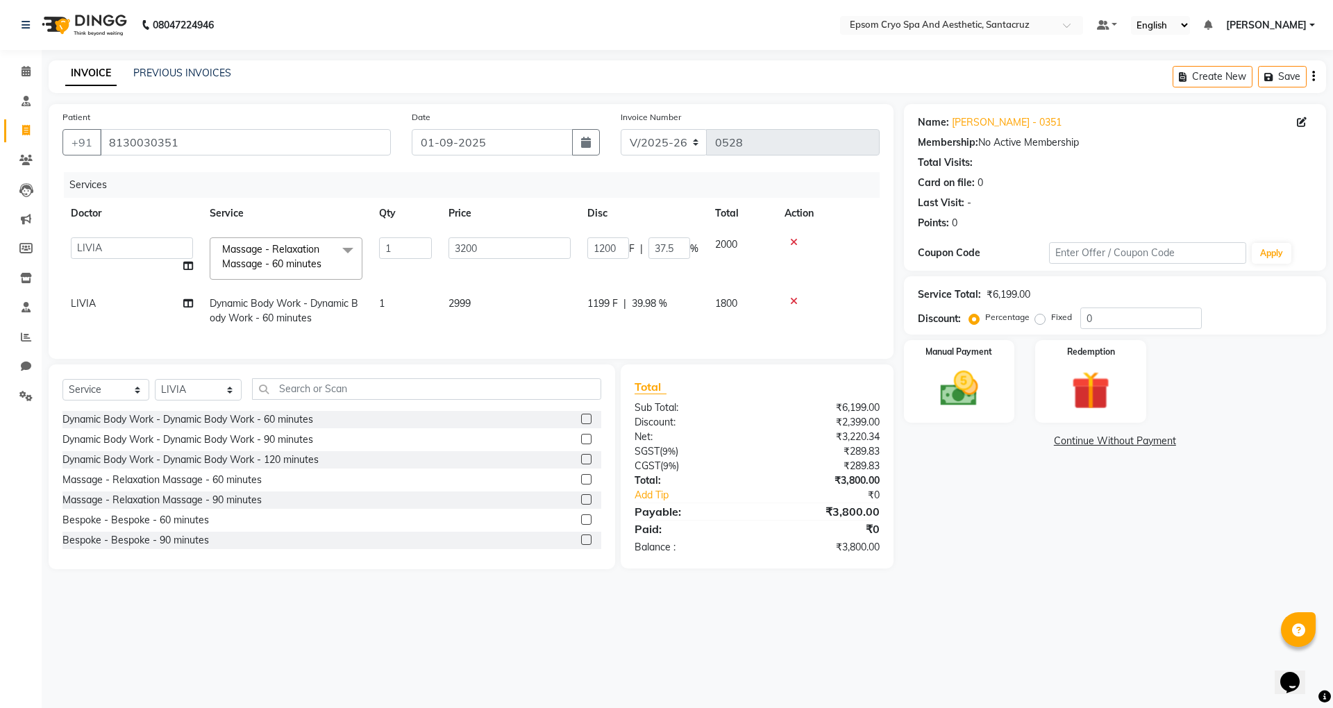
click at [561, 345] on div "Services Doctor Service Qty Price Disc Total Action [PERSON_NAME] [PERSON_NAME]…" at bounding box center [470, 258] width 817 height 173
click at [948, 378] on img at bounding box center [959, 389] width 65 height 46
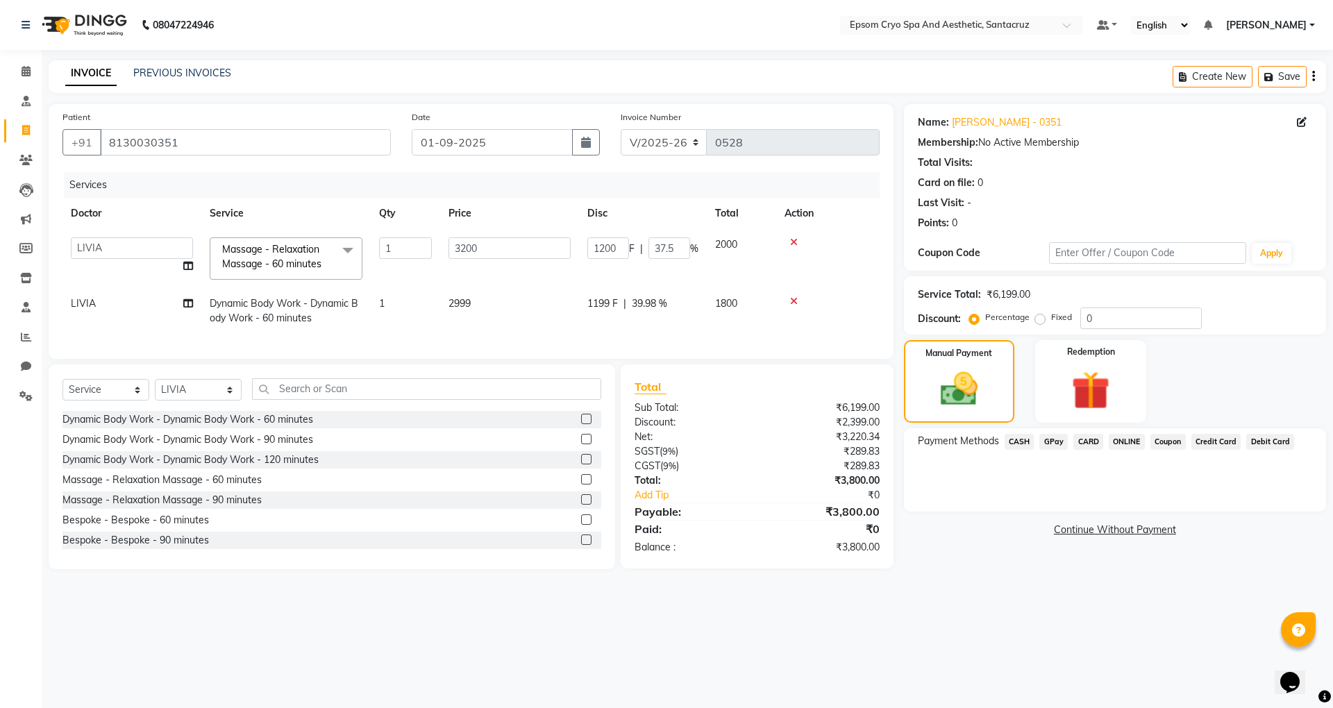
click at [1020, 442] on span "CASH" at bounding box center [1020, 442] width 30 height 16
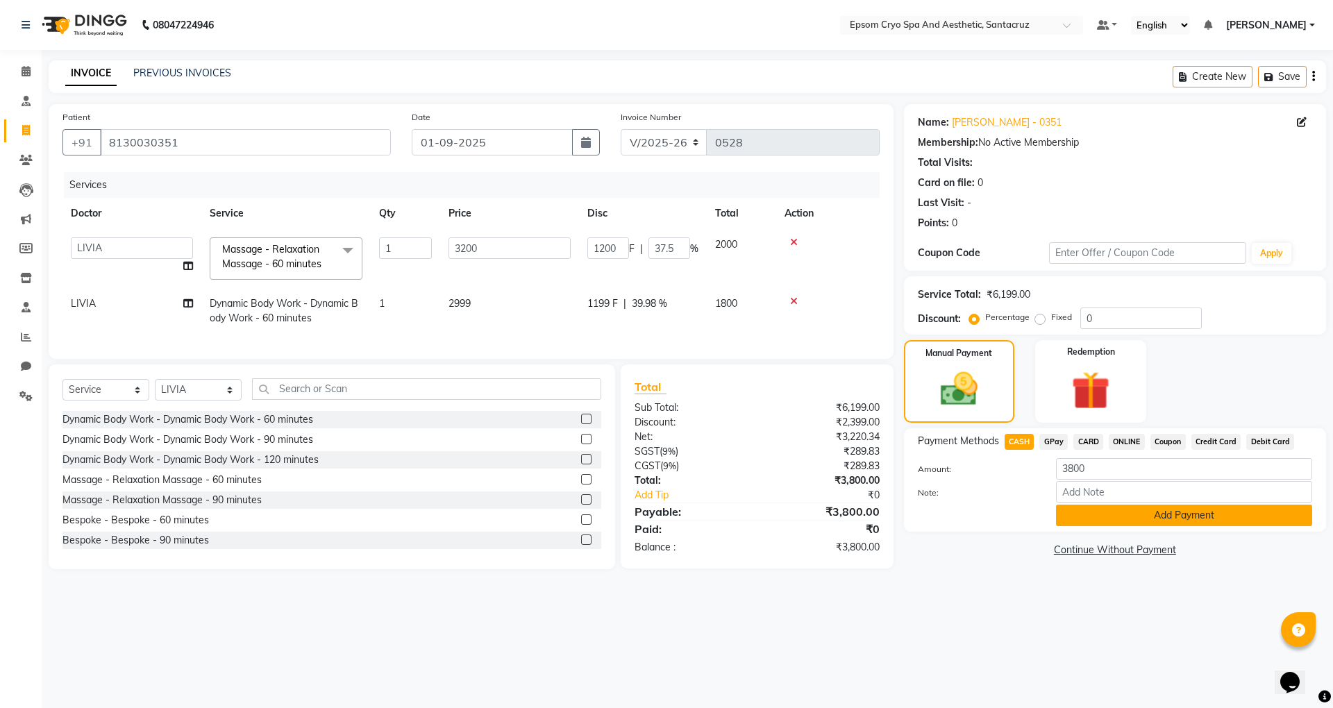
click at [1106, 511] on button "Add Payment" at bounding box center [1184, 516] width 256 height 22
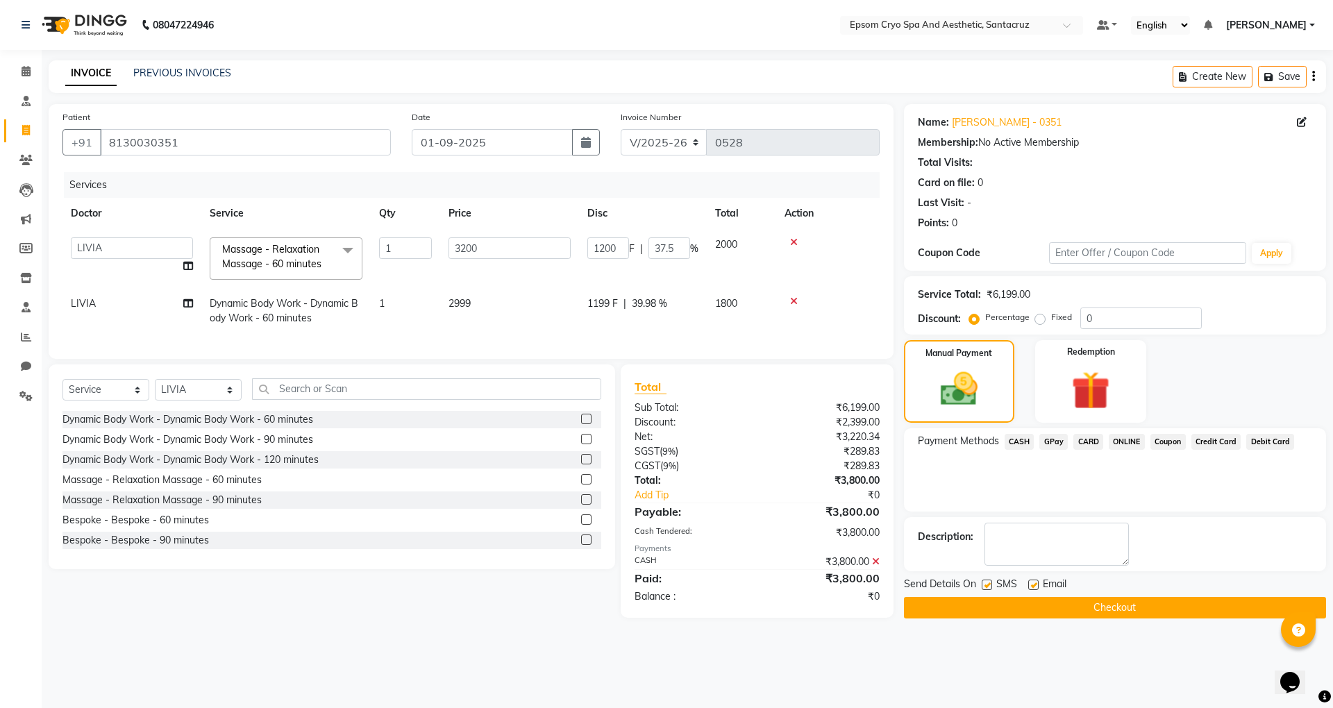
click at [1079, 611] on button "Checkout" at bounding box center [1115, 608] width 422 height 22
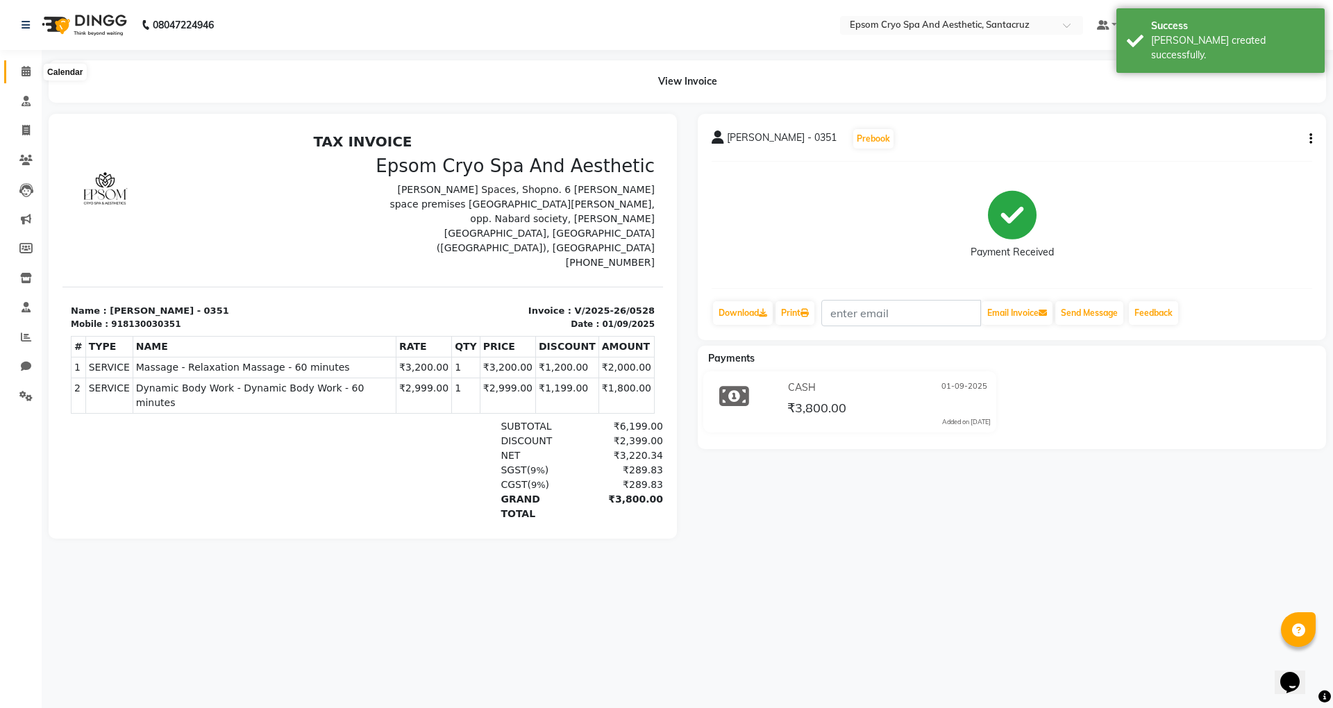
click at [25, 70] on icon at bounding box center [26, 71] width 9 height 10
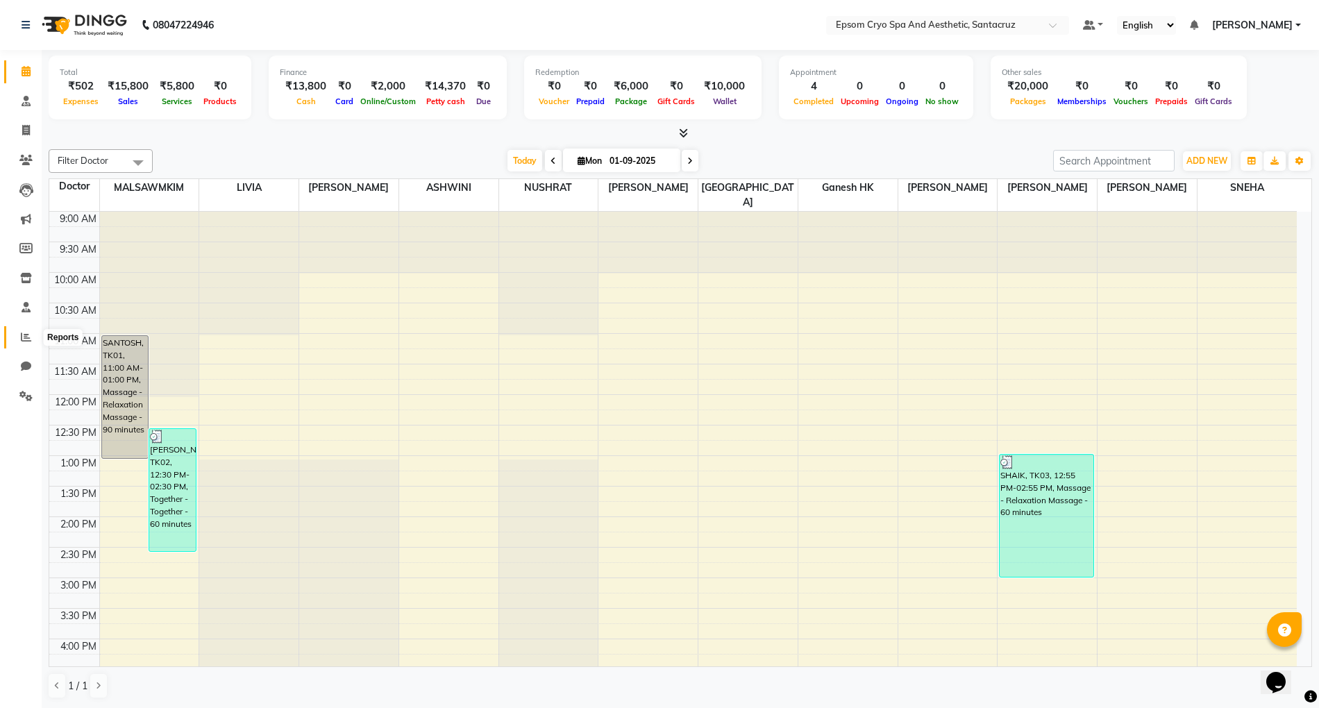
click at [20, 330] on span at bounding box center [26, 338] width 24 height 16
